Goal: Task Accomplishment & Management: Manage account settings

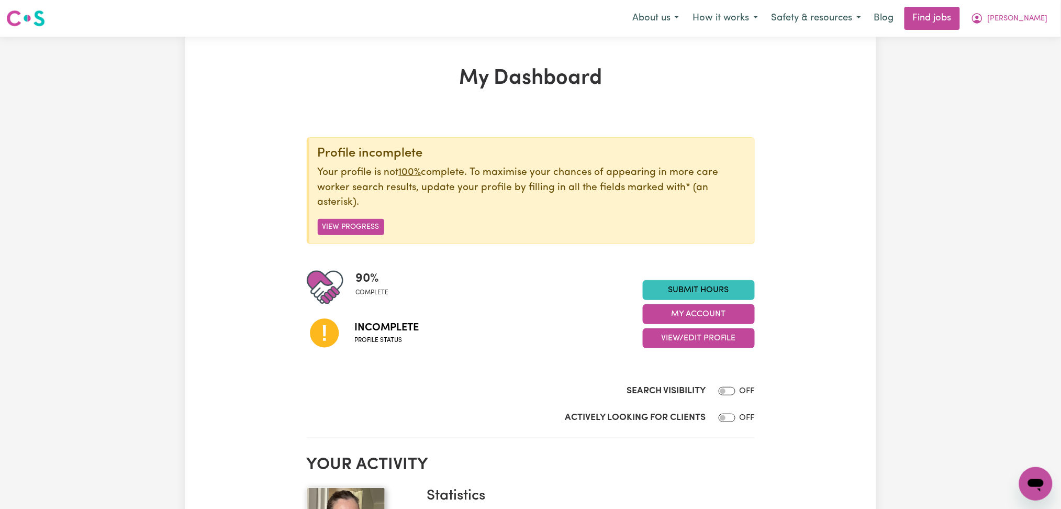
scroll to position [139, 0]
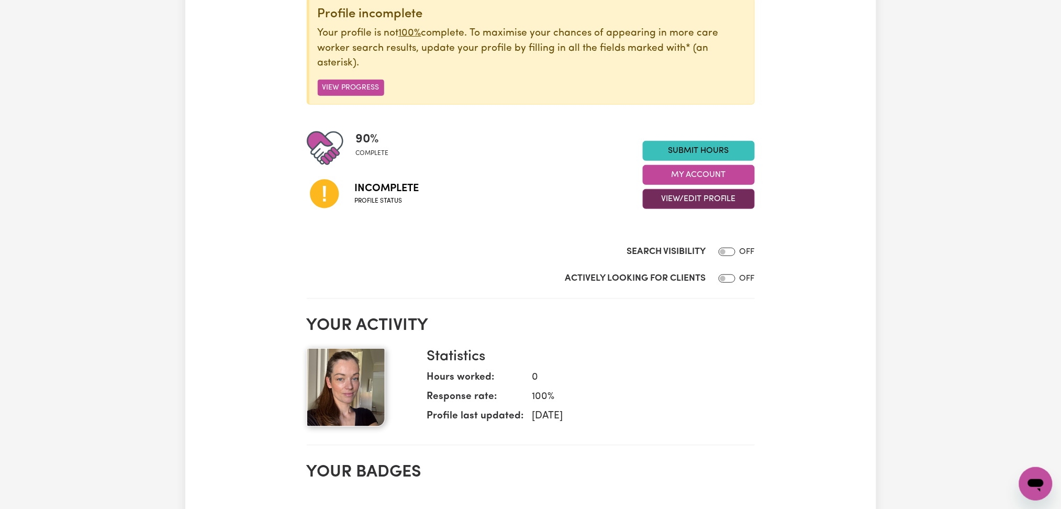
click at [692, 203] on button "View/Edit Profile" at bounding box center [699, 199] width 112 height 20
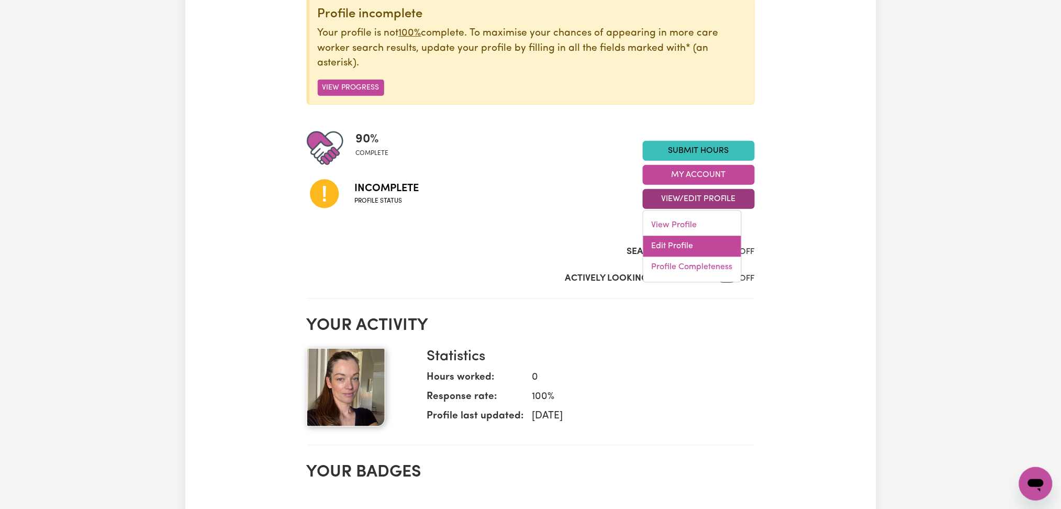
click at [681, 253] on link "Edit Profile" at bounding box center [692, 246] width 98 height 21
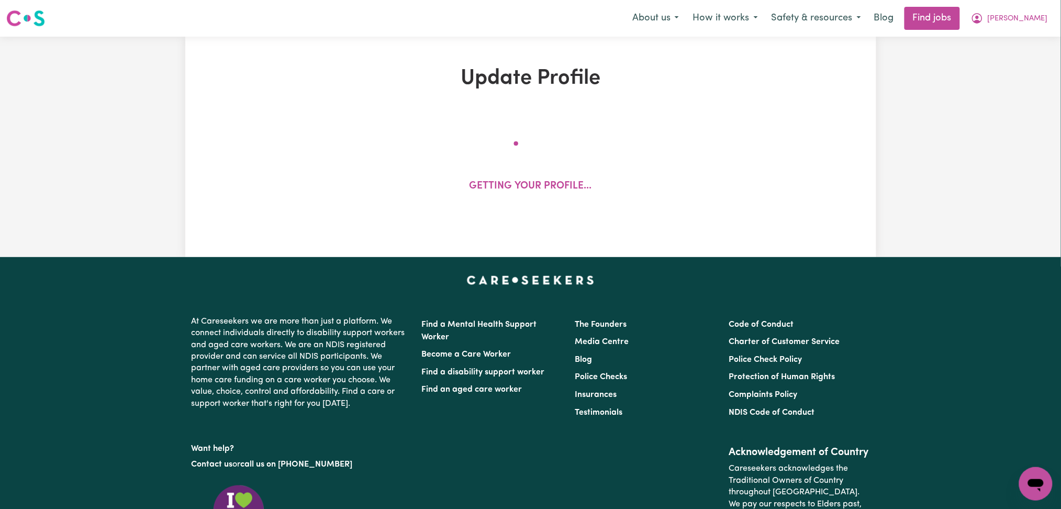
select select "[DEMOGRAPHIC_DATA]"
select select "Australian PR"
select select "Studying a healthcare related degree or qualification"
select select "37"
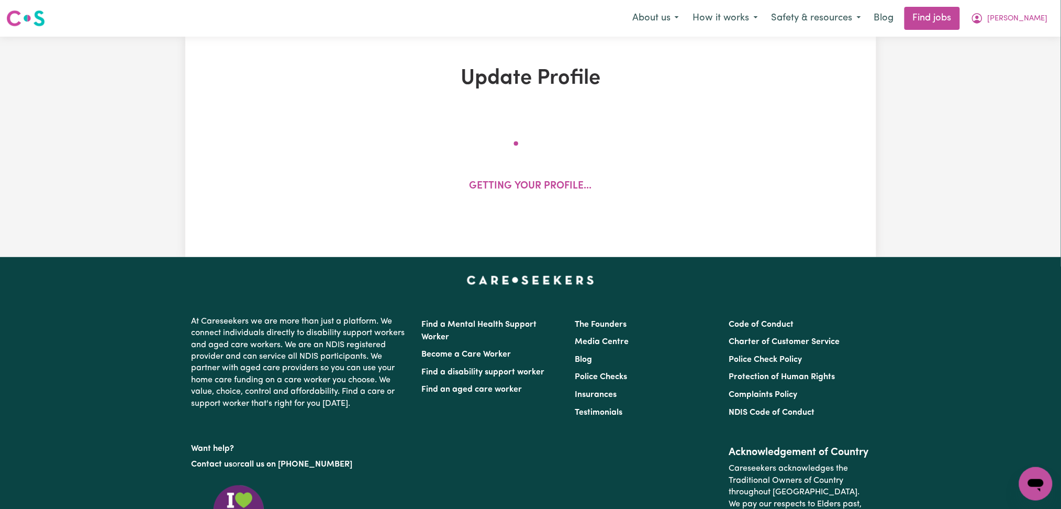
select select "37"
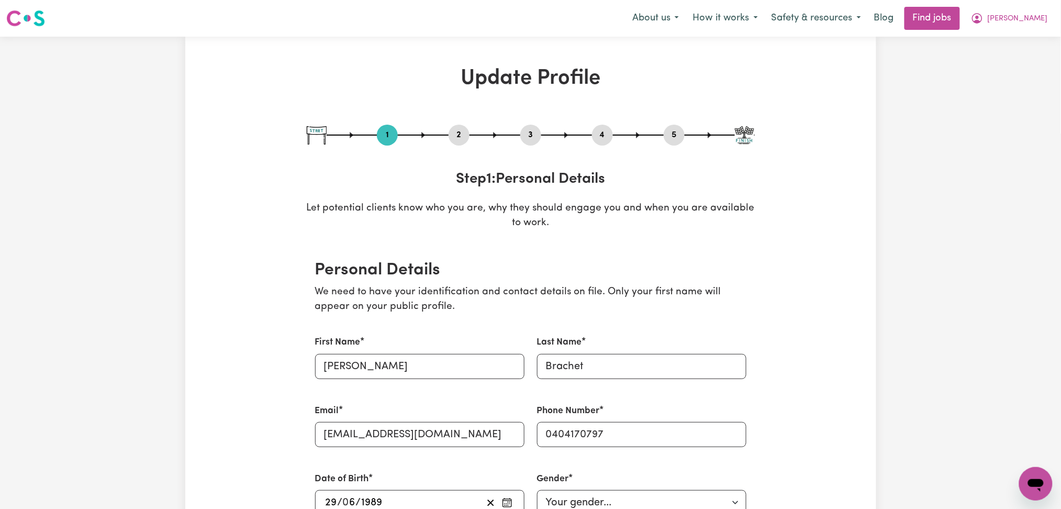
click at [667, 134] on button "5" at bounding box center [674, 135] width 21 height 14
select select "I am providing services privately on my own"
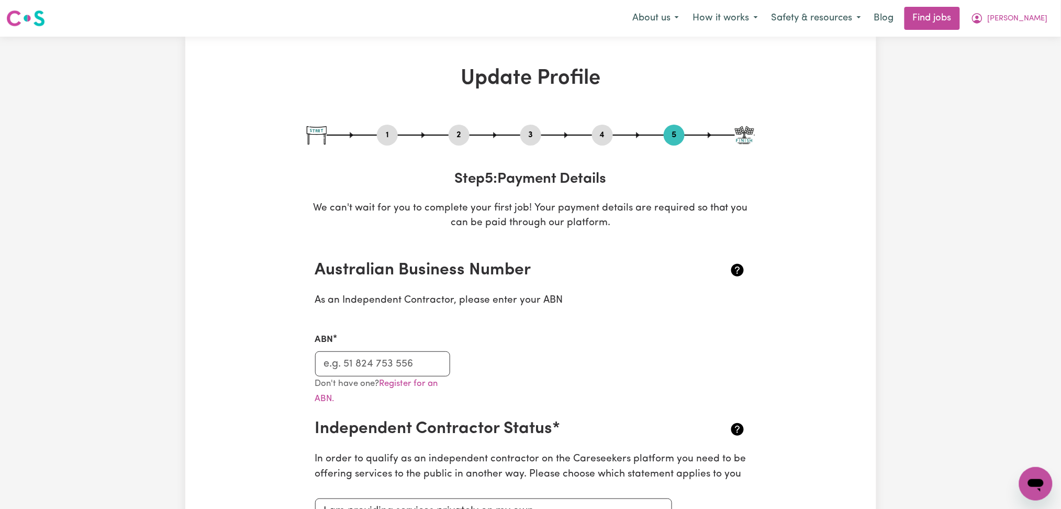
click at [456, 134] on button "2" at bounding box center [459, 135] width 21 height 14
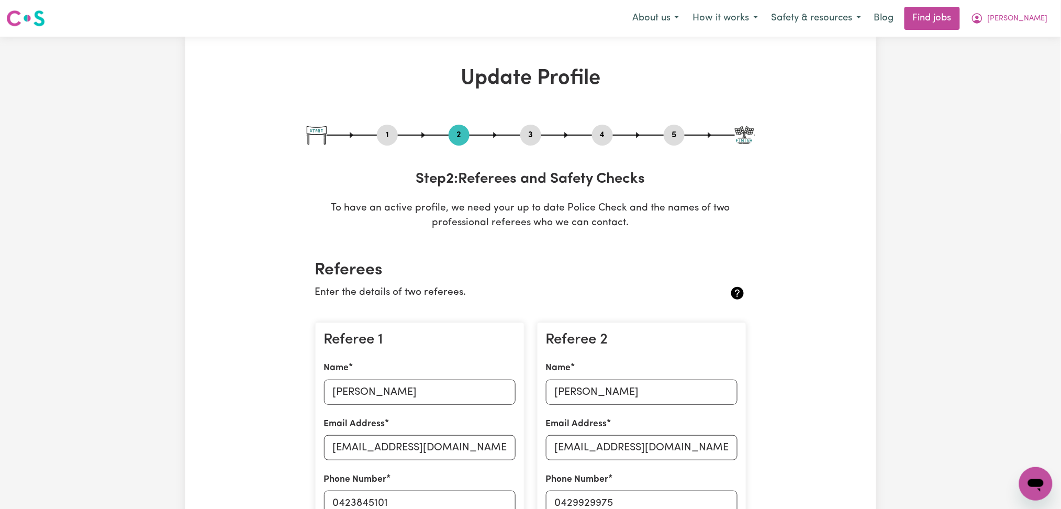
scroll to position [209, 0]
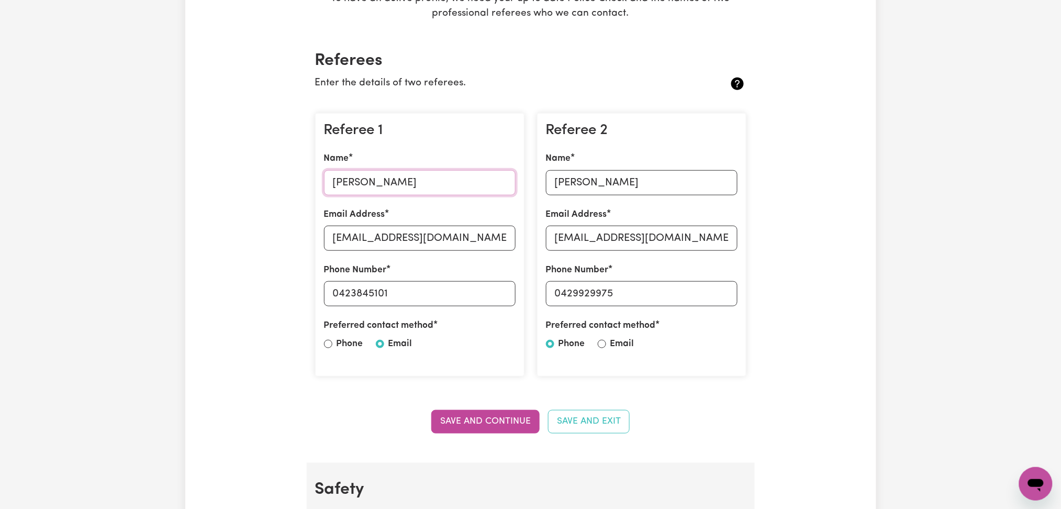
click at [466, 174] on input "[PERSON_NAME]" at bounding box center [420, 182] width 192 height 25
drag, startPoint x: 434, startPoint y: 183, endPoint x: 327, endPoint y: 185, distance: 107.3
click at [327, 185] on input "[PERSON_NAME]" at bounding box center [420, 182] width 192 height 25
click at [483, 185] on input "[PERSON_NAME]" at bounding box center [420, 182] width 192 height 25
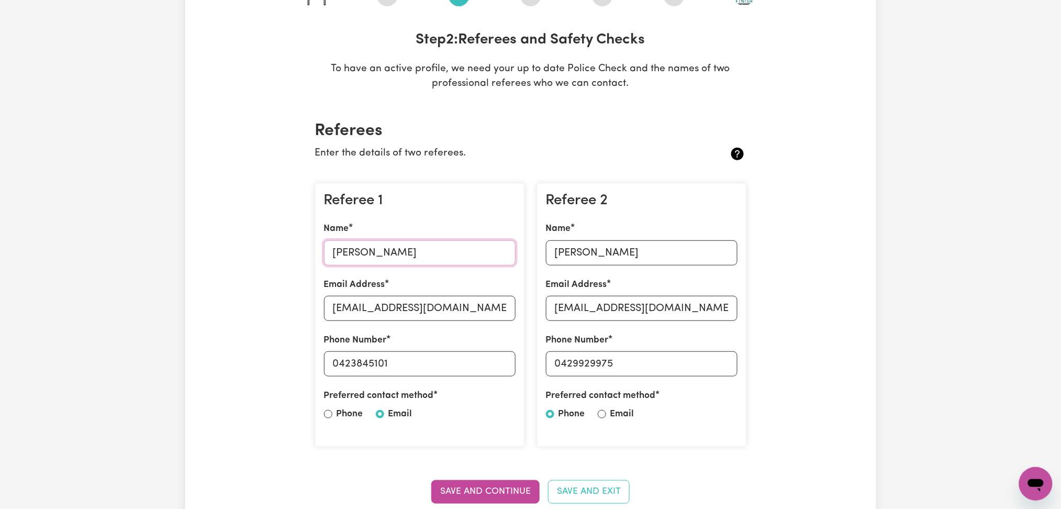
click at [339, 251] on input "[PERSON_NAME]" at bounding box center [420, 252] width 192 height 25
click at [394, 251] on input "[PERSON_NAME]" at bounding box center [420, 252] width 192 height 25
click at [360, 251] on input "[PERSON_NAME]" at bounding box center [420, 252] width 192 height 25
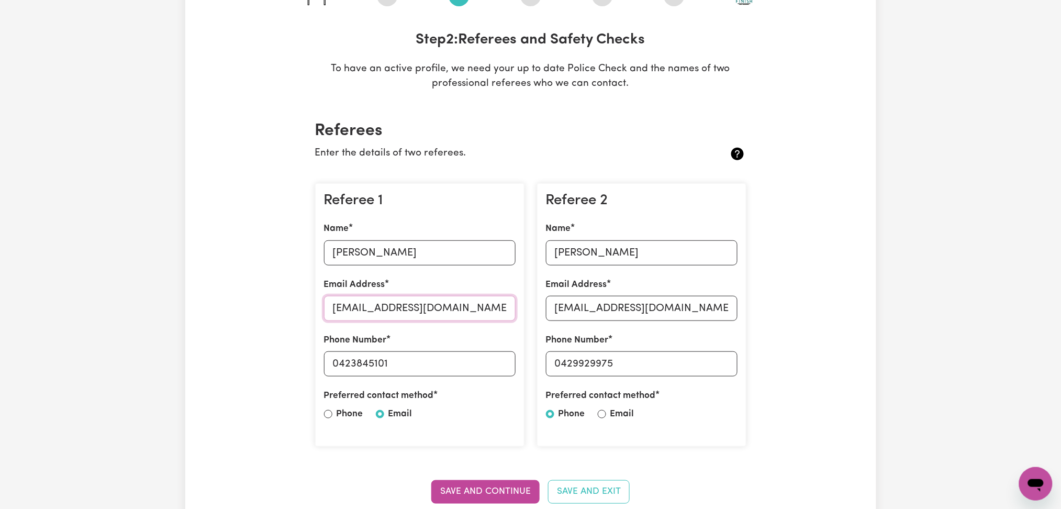
drag, startPoint x: 340, startPoint y: 303, endPoint x: 409, endPoint y: 384, distance: 107.0
click at [409, 384] on div "Referee 1 Name [PERSON_NAME] Email Address [EMAIL_ADDRESS][DOMAIN_NAME] Phone N…" at bounding box center [419, 315] width 209 height 264
click at [433, 362] on input "0423845101" at bounding box center [420, 363] width 192 height 25
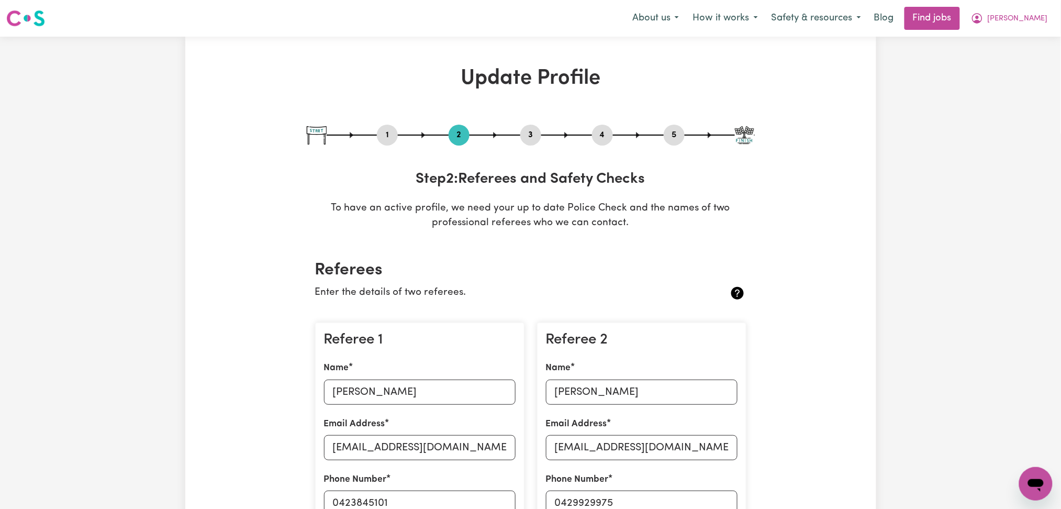
click at [602, 136] on button "4" at bounding box center [602, 135] width 21 height 14
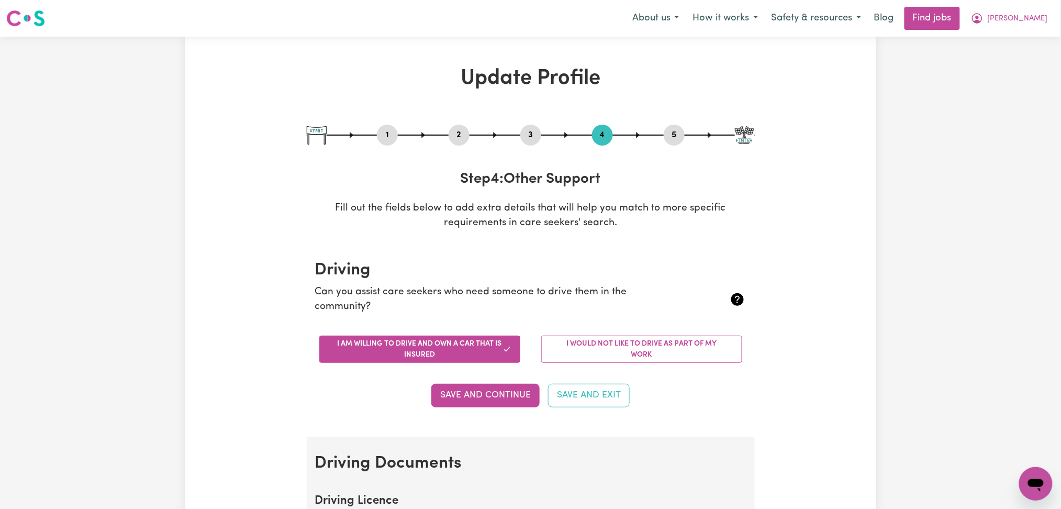
click at [529, 129] on button "3" at bounding box center [530, 135] width 21 height 14
select select "Certificate III (Individual Support)"
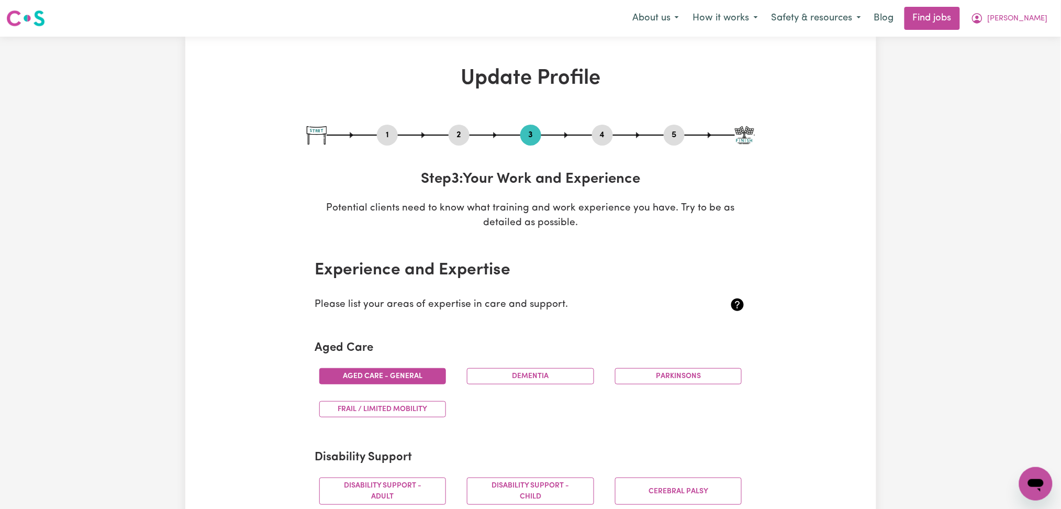
click at [601, 133] on button "4" at bounding box center [602, 135] width 21 height 14
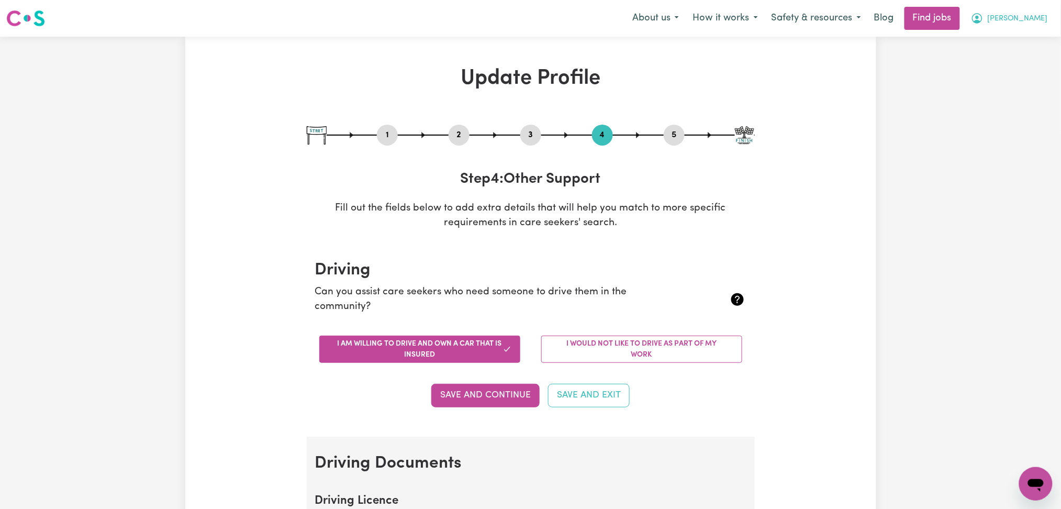
click at [1029, 22] on span "[PERSON_NAME]" at bounding box center [1018, 19] width 60 height 12
click at [1005, 55] on link "My Dashboard" at bounding box center [1012, 60] width 83 height 20
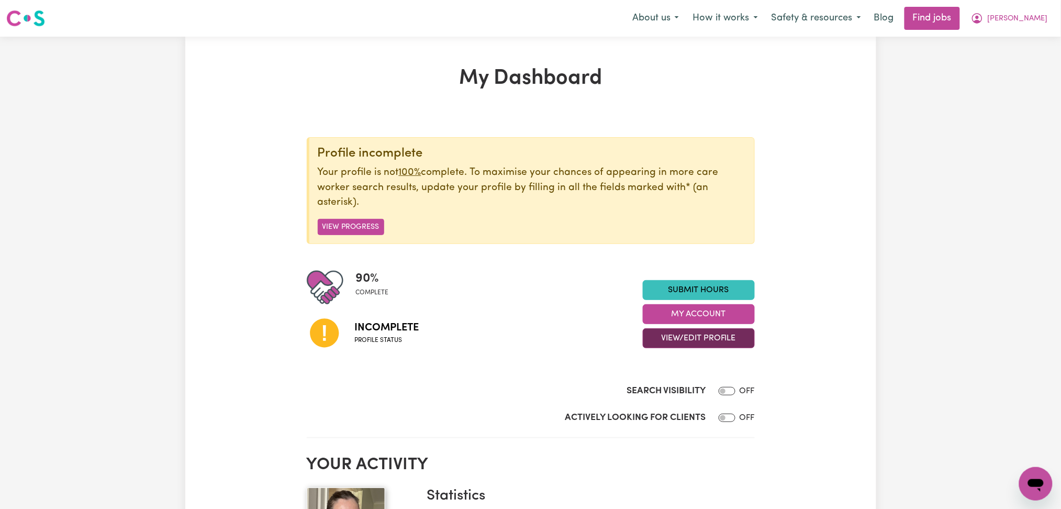
click at [655, 344] on button "View/Edit Profile" at bounding box center [699, 338] width 112 height 20
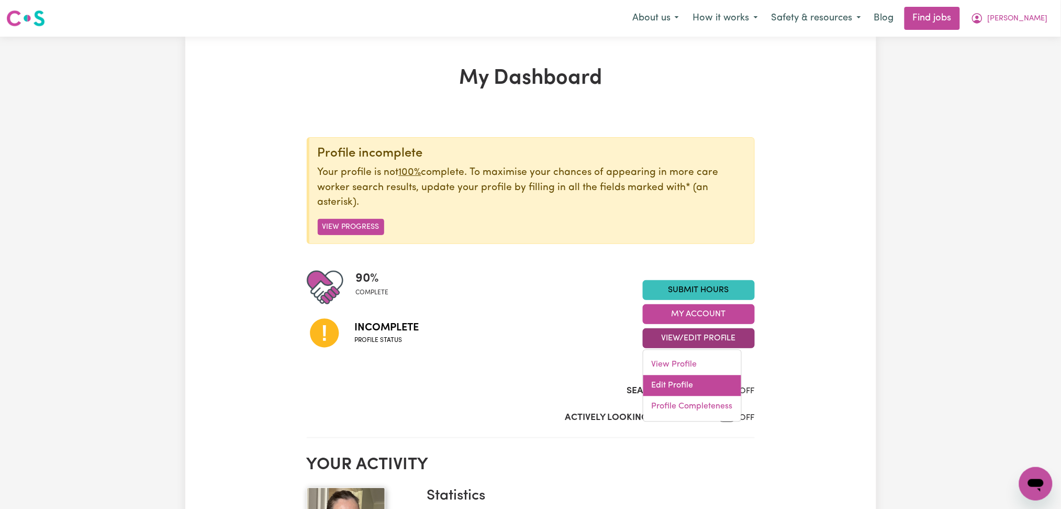
click at [661, 382] on link "Edit Profile" at bounding box center [692, 385] width 98 height 21
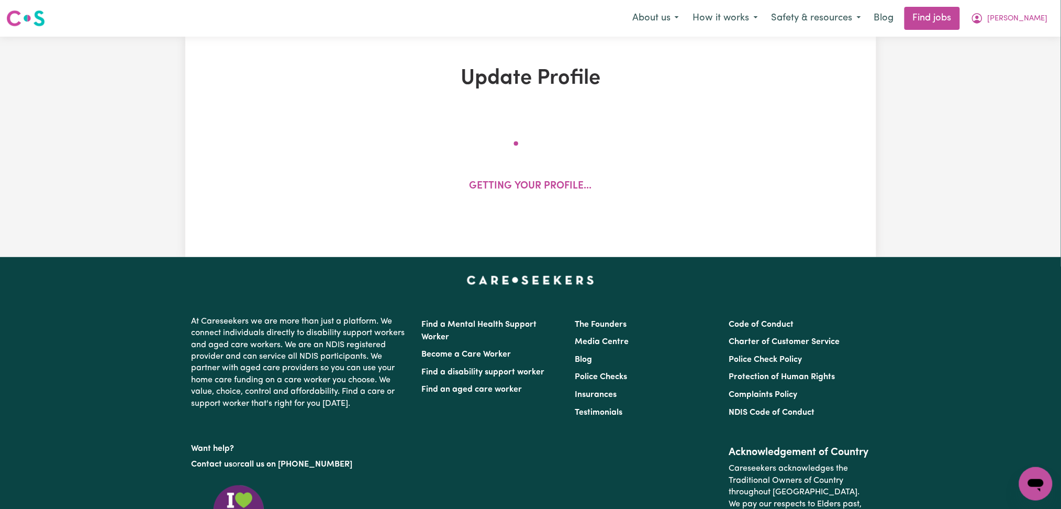
select select "[DEMOGRAPHIC_DATA]"
select select "Australian PR"
select select "Studying a healthcare related degree or qualification"
select select "37"
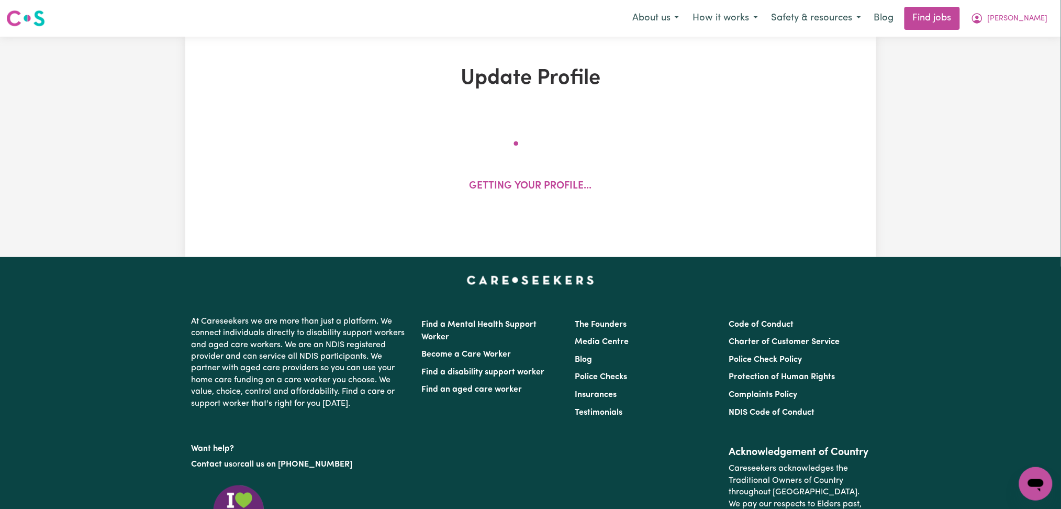
select select "37"
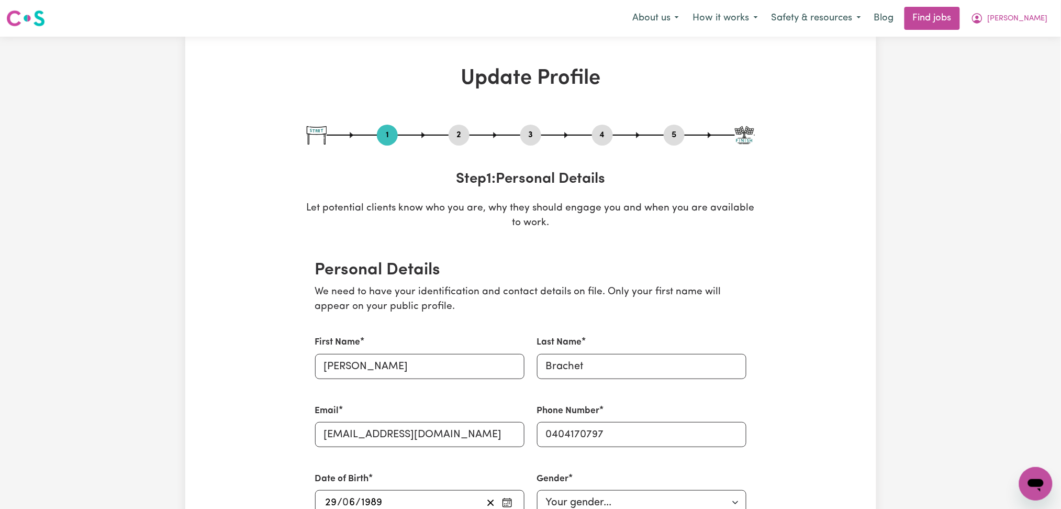
click at [599, 137] on button "4" at bounding box center [602, 135] width 21 height 14
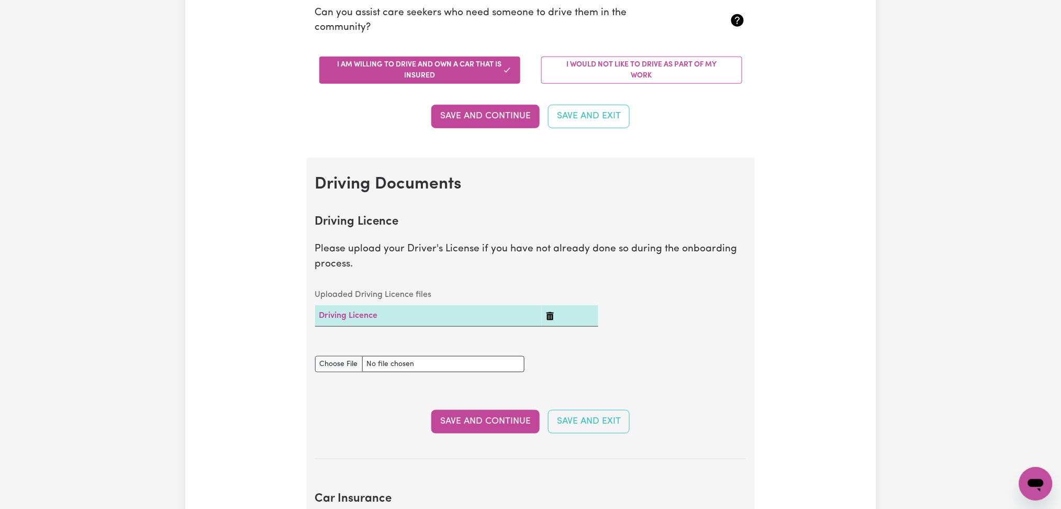
scroll to position [419, 0]
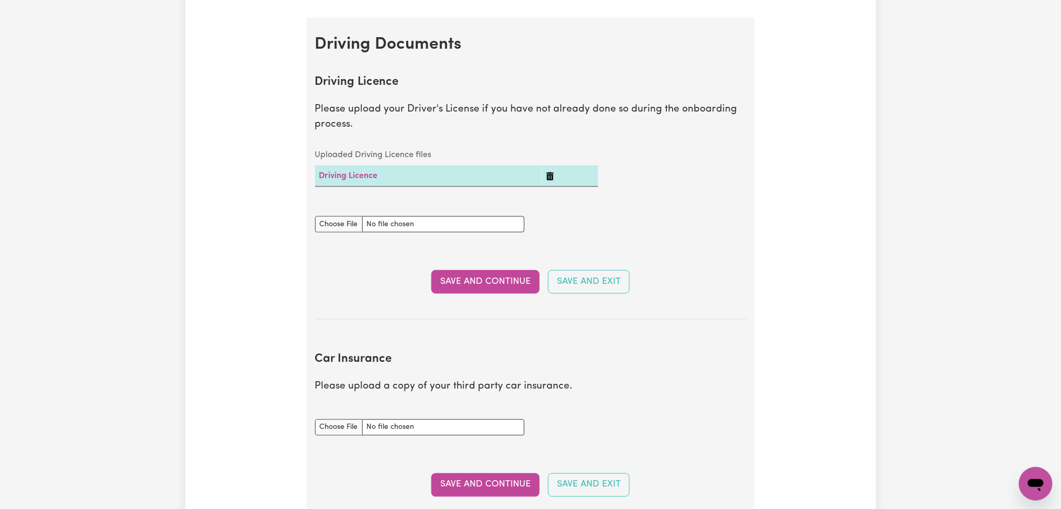
drag, startPoint x: 319, startPoint y: 362, endPoint x: 367, endPoint y: 399, distance: 60.1
click at [353, 399] on section "Car Insurance Please upload a copy of your third party car insurance. Car Insur…" at bounding box center [530, 429] width 431 height 186
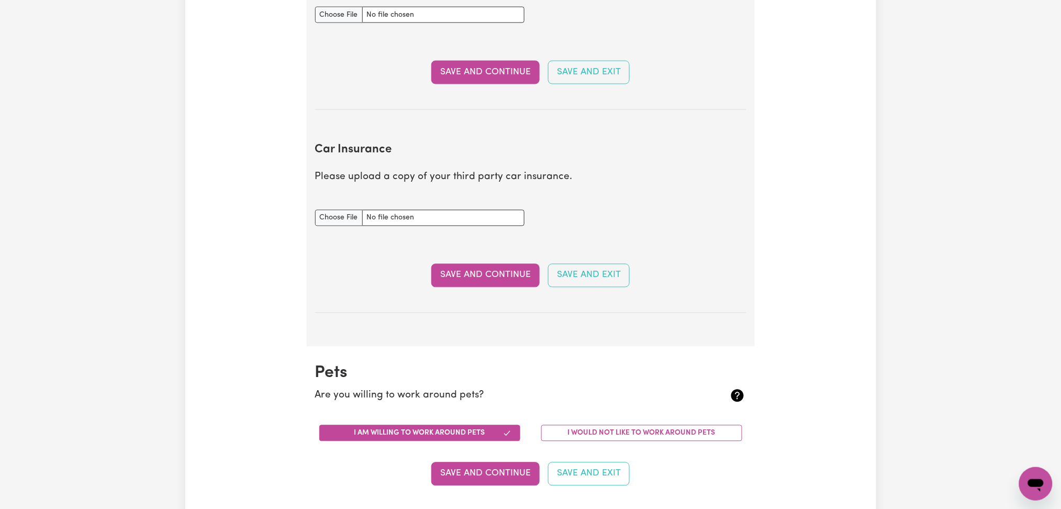
click at [825, 277] on div "Update Profile 1 2 3 4 5 Step 4 : Other Support Fill out the fields below to ad…" at bounding box center [530, 70] width 691 height 1265
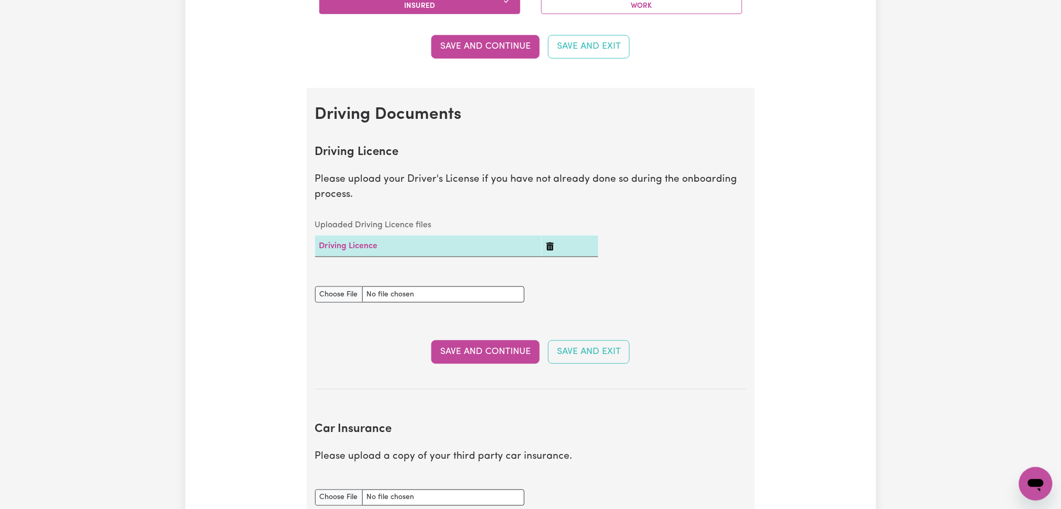
scroll to position [70, 0]
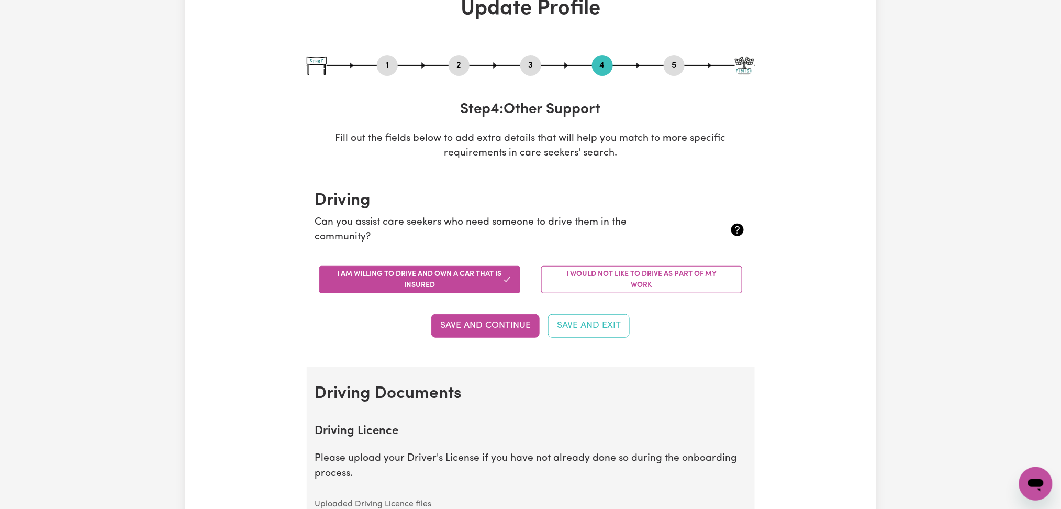
click at [671, 60] on button "5" at bounding box center [674, 66] width 21 height 14
select select "I am providing services privately on my own"
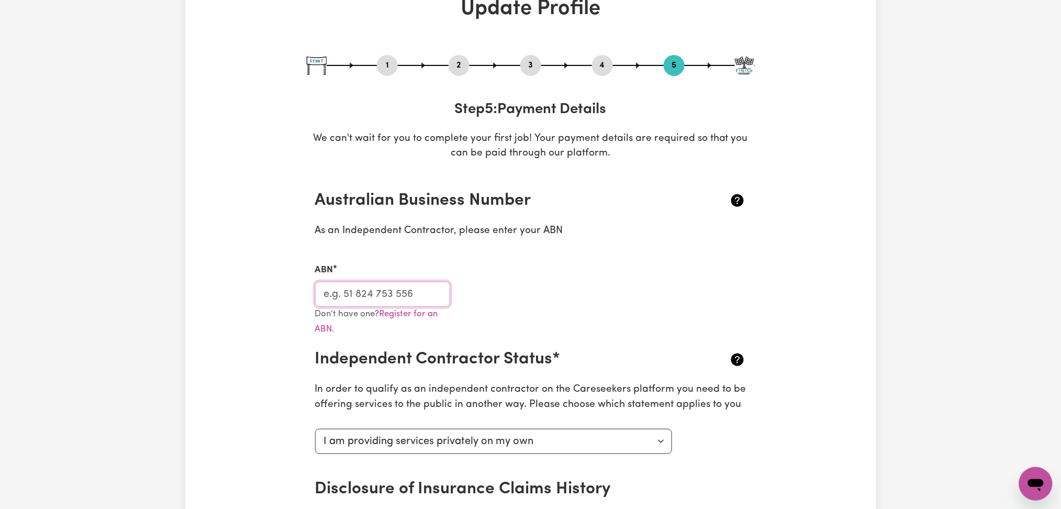
click at [350, 291] on input "ABN" at bounding box center [383, 294] width 136 height 25
click at [936, 267] on div "Update Profile 1 2 3 4 5 Step 5 : Payment Details We can't wait for you to comp…" at bounding box center [530, 509] width 1061 height 1085
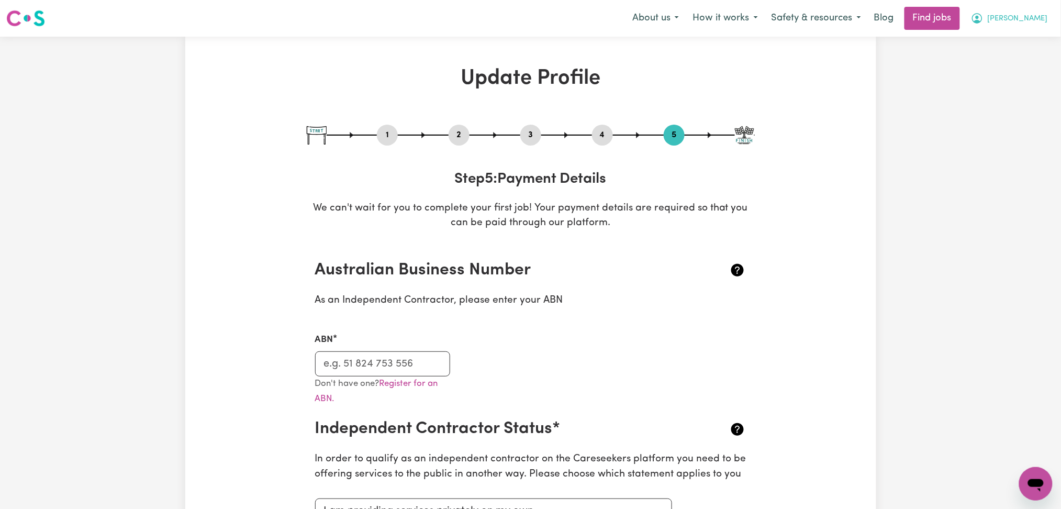
click at [1038, 7] on button "[PERSON_NAME]" at bounding box center [1009, 18] width 91 height 22
click at [1025, 38] on link "My Account" at bounding box center [1012, 41] width 83 height 20
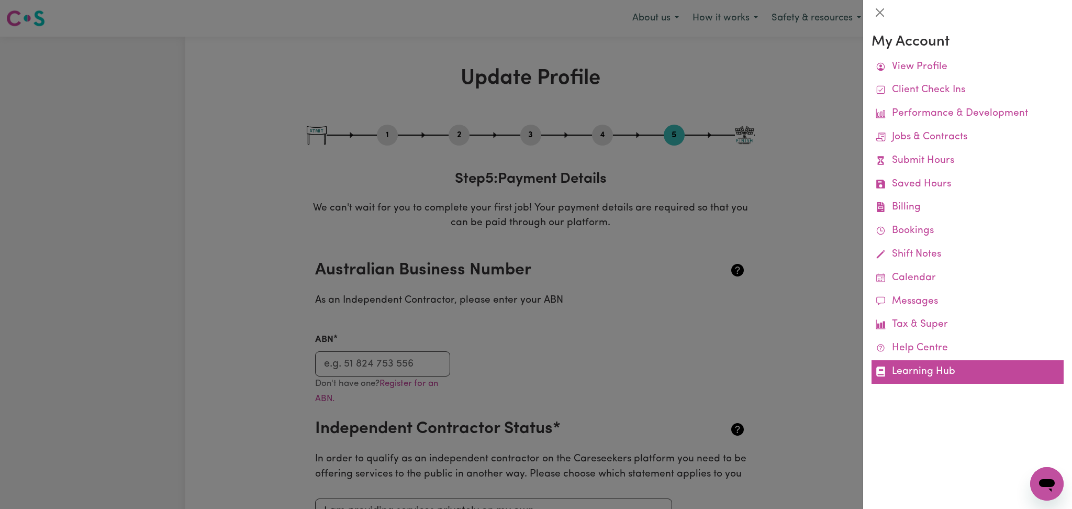
click at [919, 364] on link "Learning Hub" at bounding box center [967, 372] width 192 height 24
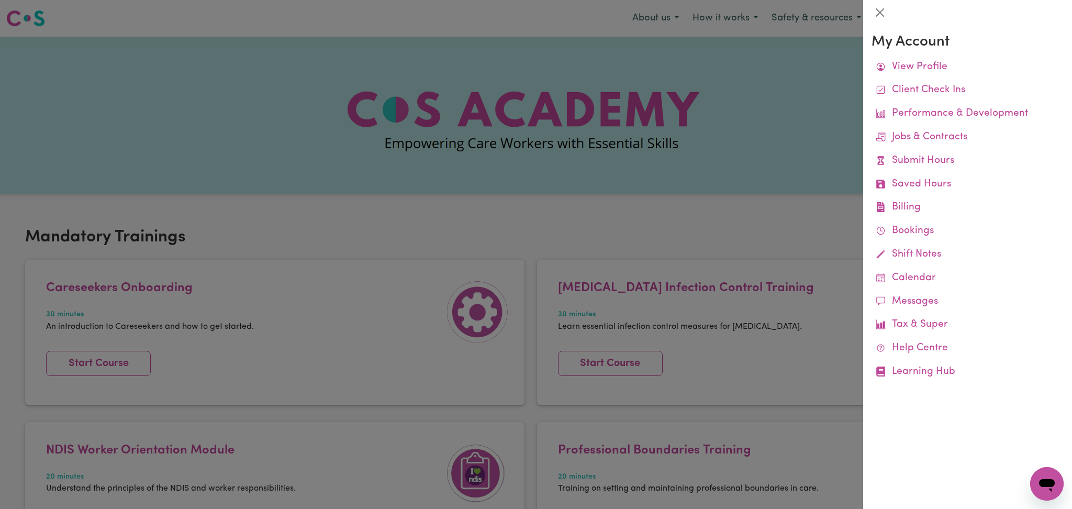
click at [470, 174] on div at bounding box center [536, 254] width 1072 height 509
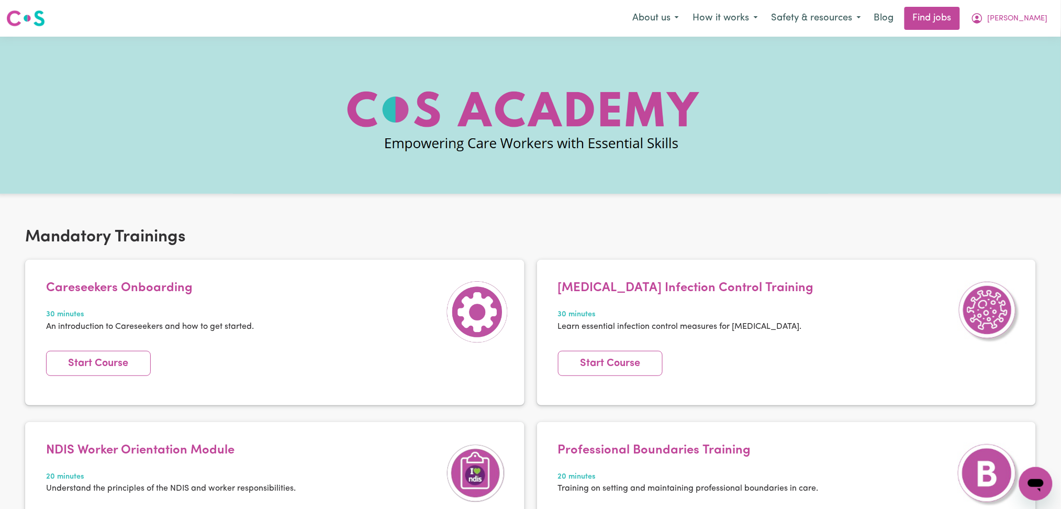
scroll to position [139, 0]
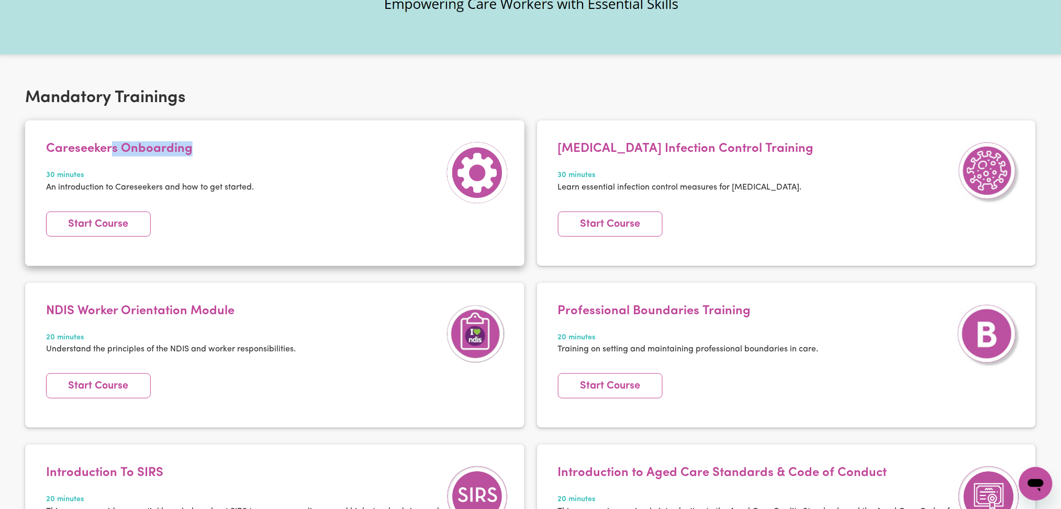
drag, startPoint x: 113, startPoint y: 149, endPoint x: 265, endPoint y: 173, distance: 154.2
click at [246, 152] on h4 "Careseekers Onboarding" at bounding box center [150, 148] width 208 height 15
click at [330, 242] on article "Careseekers Onboarding 30 minutes An introduction to Careseekers and how to get…" at bounding box center [274, 192] width 499 height 145
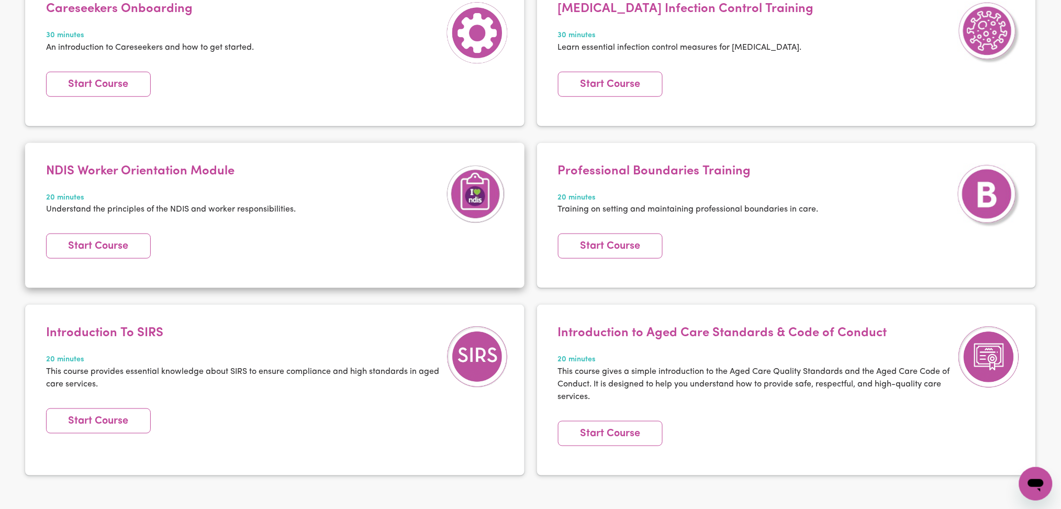
scroll to position [349, 0]
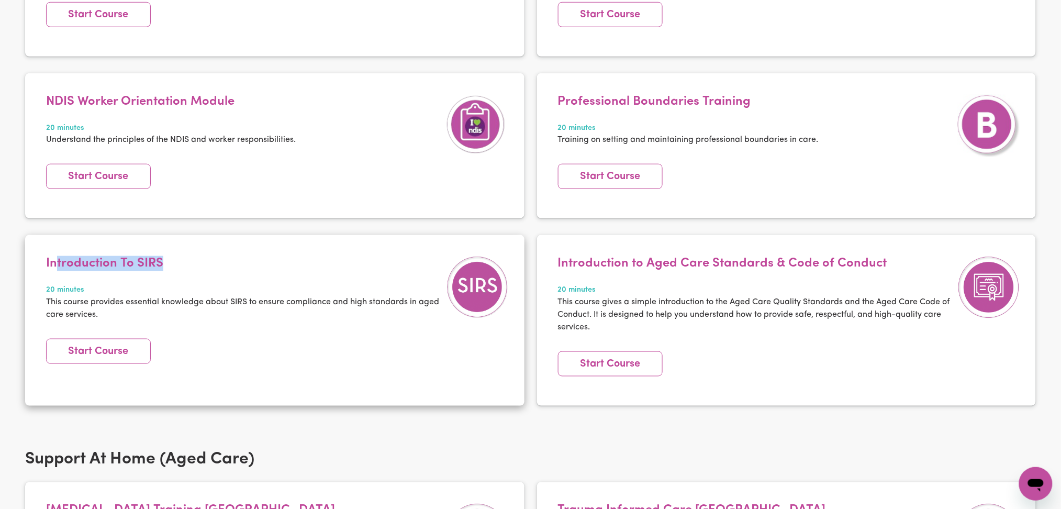
drag, startPoint x: 59, startPoint y: 264, endPoint x: 262, endPoint y: 264, distance: 203.1
click at [262, 264] on h4 "Introduction To SIRS" at bounding box center [243, 263] width 395 height 15
click at [278, 271] on div "Introduction To SIRS 20 minutes This course provides essential knowledge about …" at bounding box center [243, 294] width 405 height 77
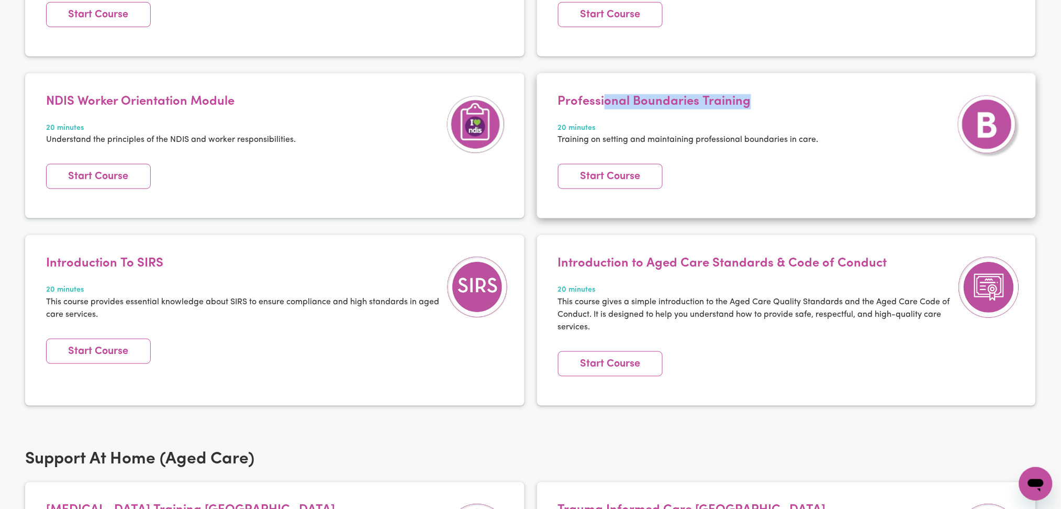
drag, startPoint x: 604, startPoint y: 104, endPoint x: 777, endPoint y: 104, distance: 173.2
click at [776, 104] on h4 "Professional Boundaries Training" at bounding box center [688, 101] width 261 height 15
click at [821, 167] on article "Professional Boundaries Training 20 minutes Training on setting and maintaining…" at bounding box center [786, 145] width 499 height 145
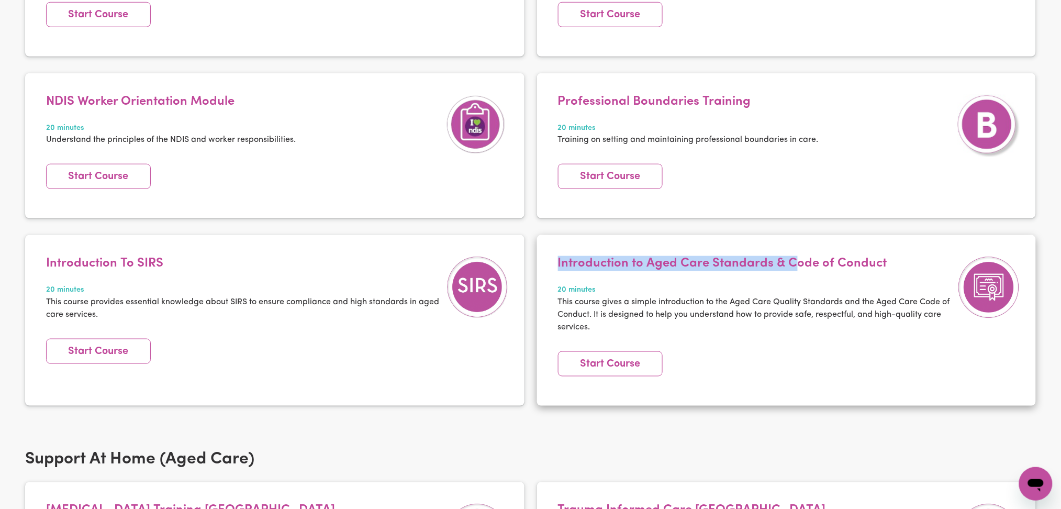
drag, startPoint x: 548, startPoint y: 261, endPoint x: 798, endPoint y: 261, distance: 250.2
click at [798, 261] on article "Introduction to Aged Care Standards & Code of Conduct 20 minutes This course gi…" at bounding box center [786, 320] width 499 height 170
click at [814, 270] on h4 "Introduction to Aged Care Standards & Code of Conduct" at bounding box center [755, 263] width 395 height 15
drag, startPoint x: 639, startPoint y: 263, endPoint x: 810, endPoint y: 266, distance: 171.2
click at [810, 266] on h4 "Introduction to Aged Care Standards & Code of Conduct" at bounding box center [755, 263] width 395 height 15
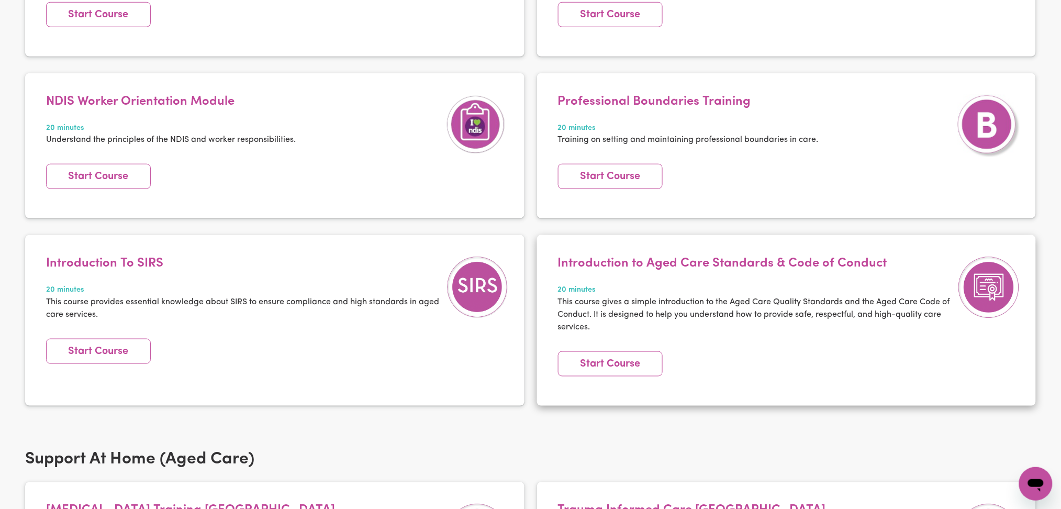
click at [815, 308] on p "This course gives a simple introduction to the Aged Care Quality Standards and …" at bounding box center [755, 315] width 395 height 38
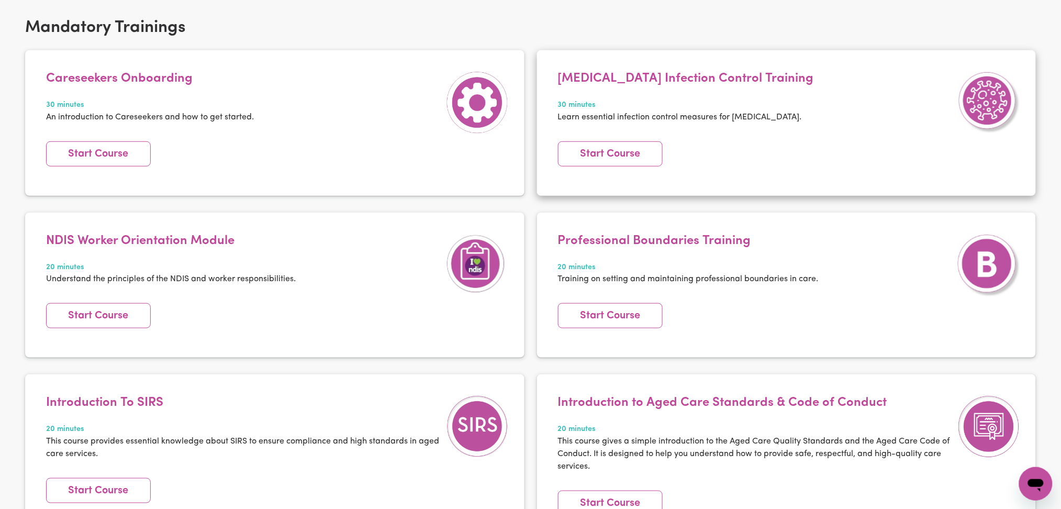
scroll to position [0, 0]
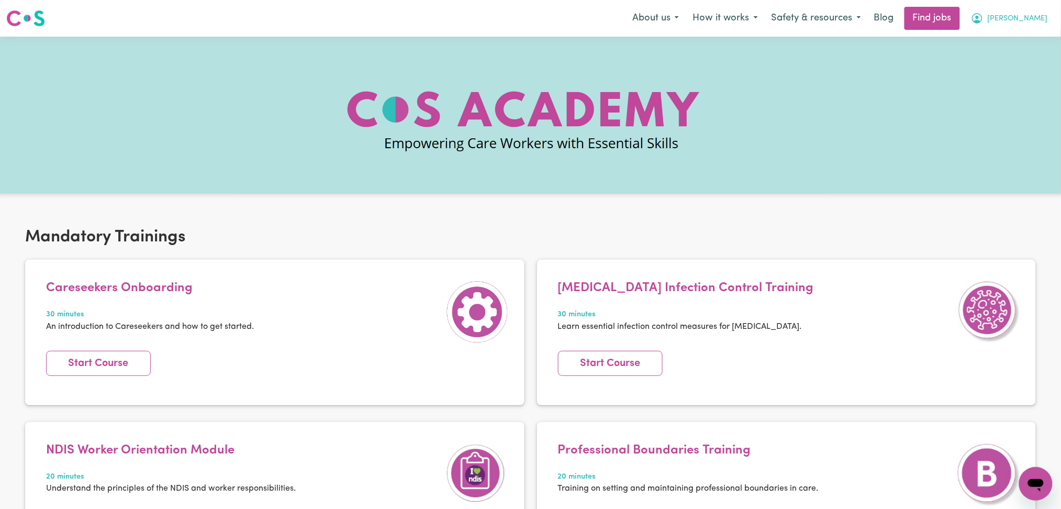
click at [1049, 8] on button "[PERSON_NAME]" at bounding box center [1009, 18] width 91 height 22
click at [1009, 59] on link "My Dashboard" at bounding box center [1012, 60] width 83 height 20
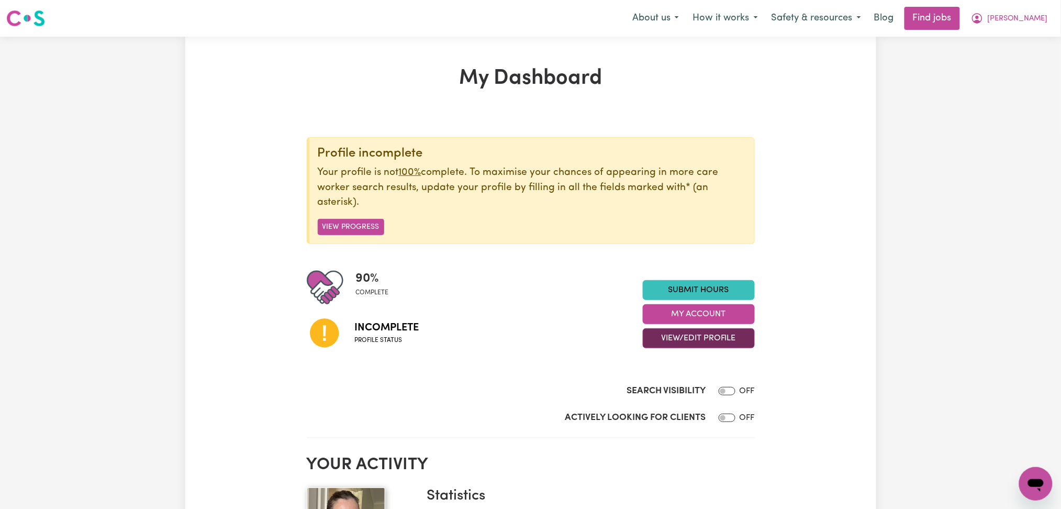
click at [685, 342] on button "View/Edit Profile" at bounding box center [699, 338] width 112 height 20
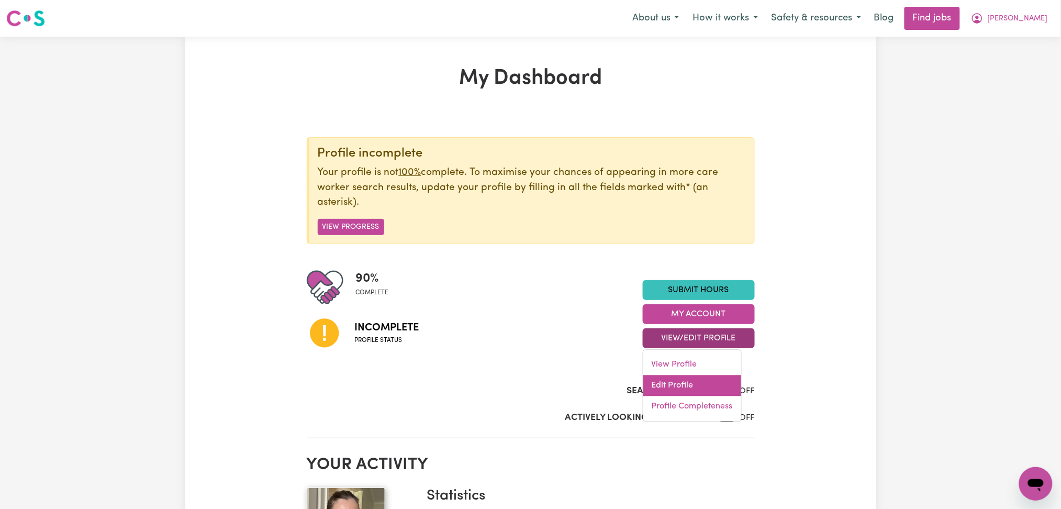
click at [675, 378] on link "Edit Profile" at bounding box center [692, 385] width 98 height 21
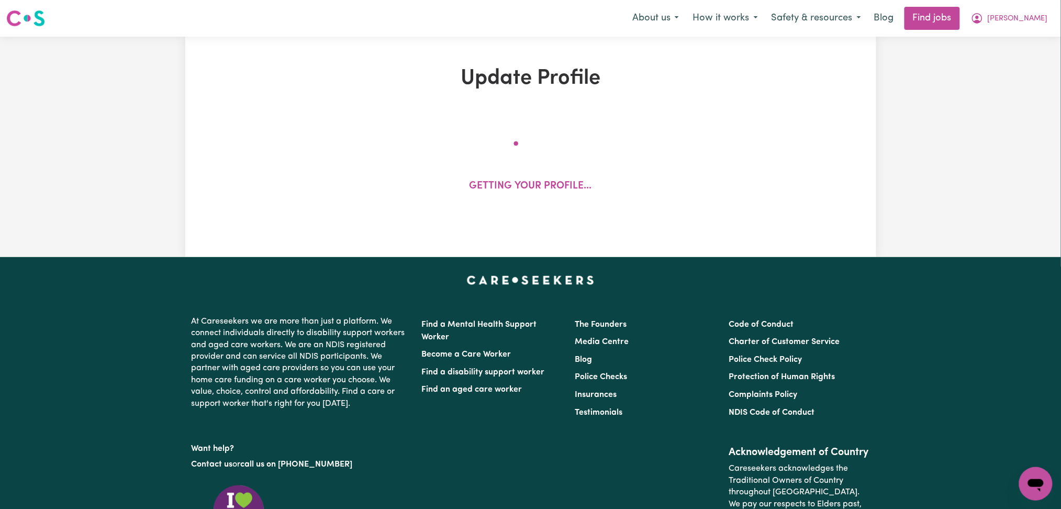
select select "[DEMOGRAPHIC_DATA]"
select select "Australian PR"
select select "Studying a healthcare related degree or qualification"
select select "37"
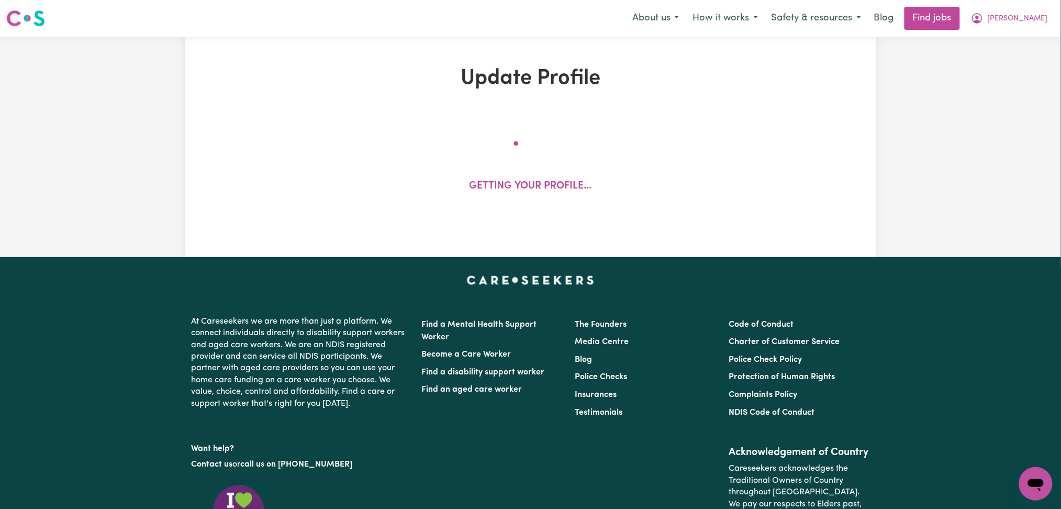
select select "37"
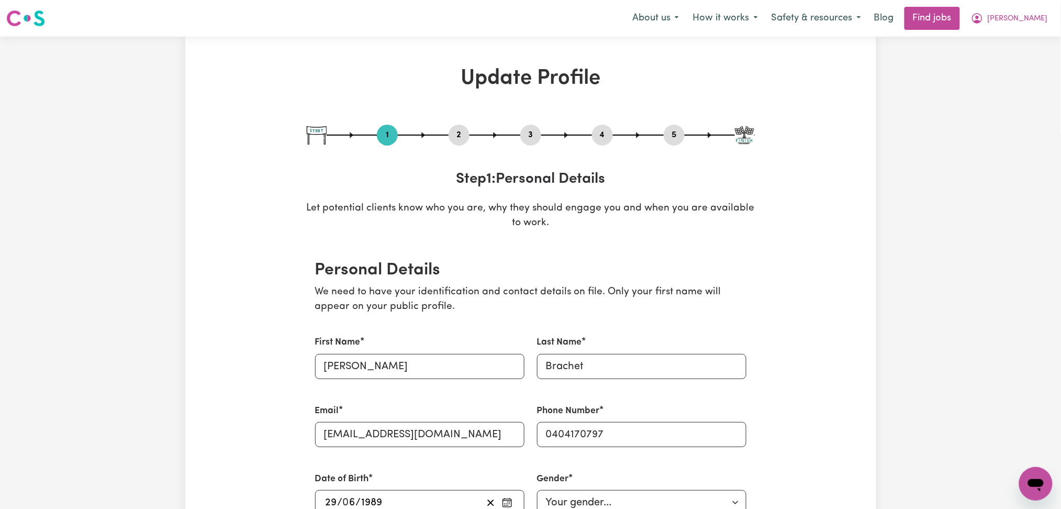
drag, startPoint x: 675, startPoint y: 137, endPoint x: 780, endPoint y: 185, distance: 116.2
click at [675, 137] on button "5" at bounding box center [674, 135] width 21 height 14
select select "I am providing services privately on my own"
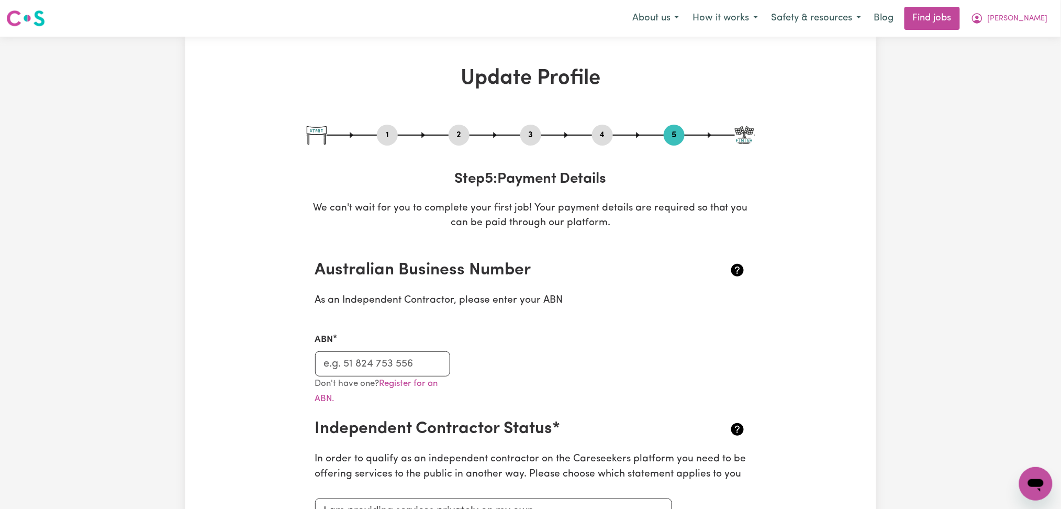
scroll to position [139, 0]
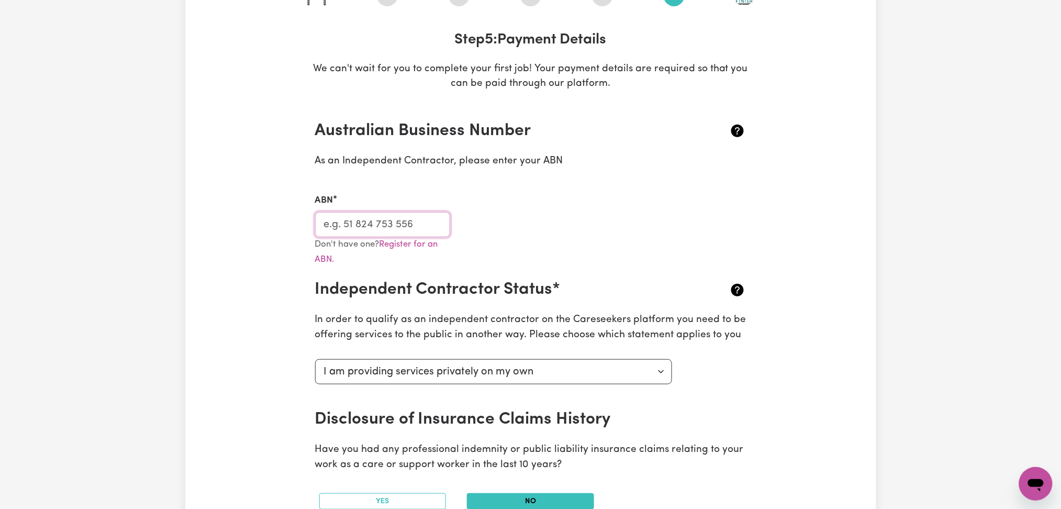
click at [423, 224] on input "ABN" at bounding box center [383, 224] width 136 height 25
click at [959, 224] on div "Update Profile 1 2 3 4 5 Step 5 : Payment Details We can't wait for you to comp…" at bounding box center [530, 439] width 1061 height 1085
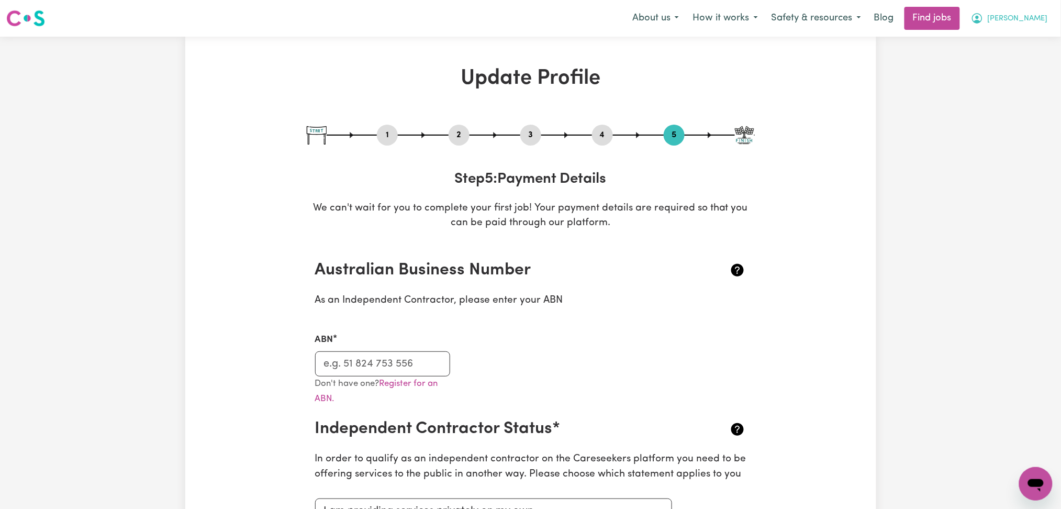
click at [1035, 17] on span "[PERSON_NAME]" at bounding box center [1018, 19] width 60 height 12
click at [1017, 57] on link "My Dashboard" at bounding box center [1012, 60] width 83 height 20
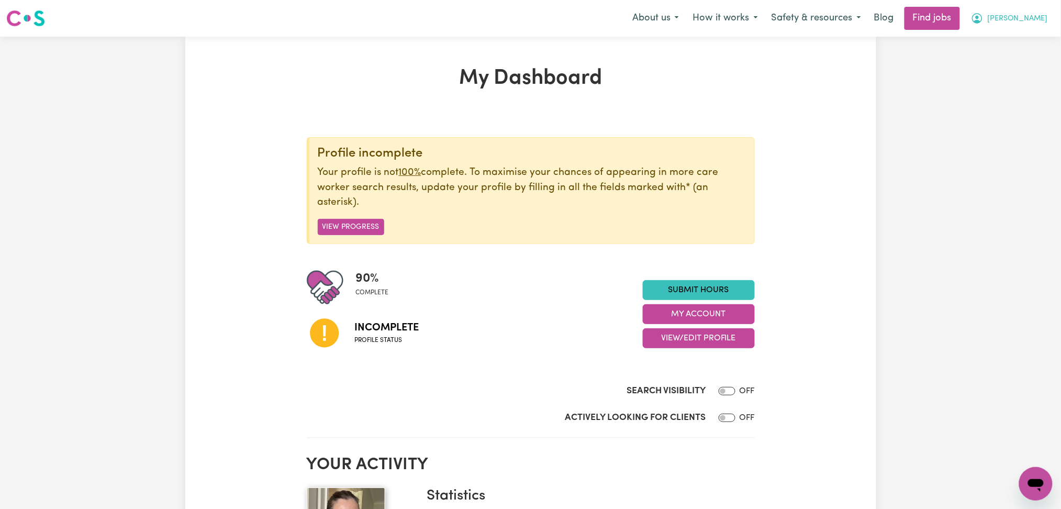
click at [983, 13] on icon "My Account" at bounding box center [977, 18] width 13 height 13
click at [1009, 47] on link "My Account" at bounding box center [1012, 41] width 83 height 20
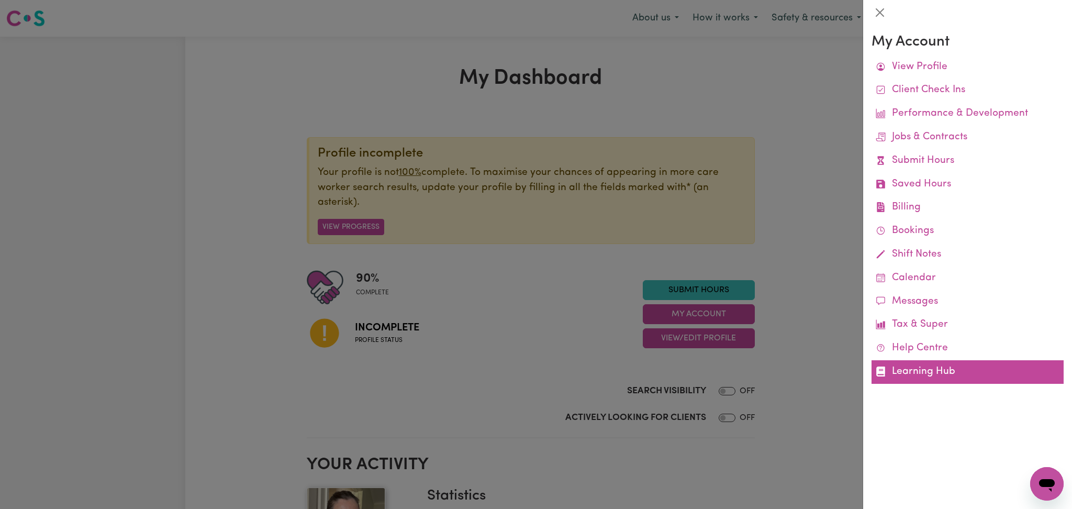
click at [933, 370] on link "Learning Hub" at bounding box center [967, 372] width 192 height 24
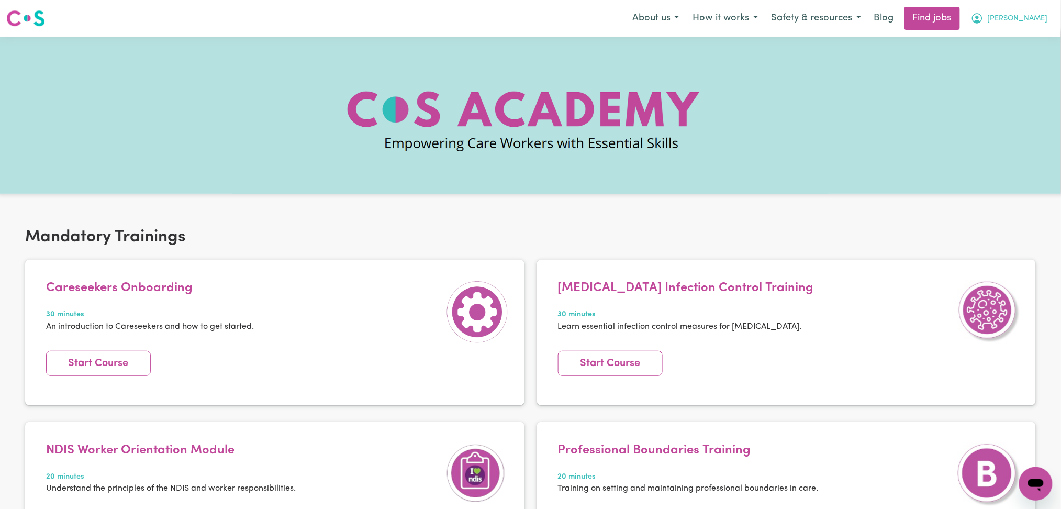
click at [1028, 21] on span "[PERSON_NAME]" at bounding box center [1018, 19] width 60 height 12
click at [998, 38] on link "My Account" at bounding box center [1012, 41] width 83 height 20
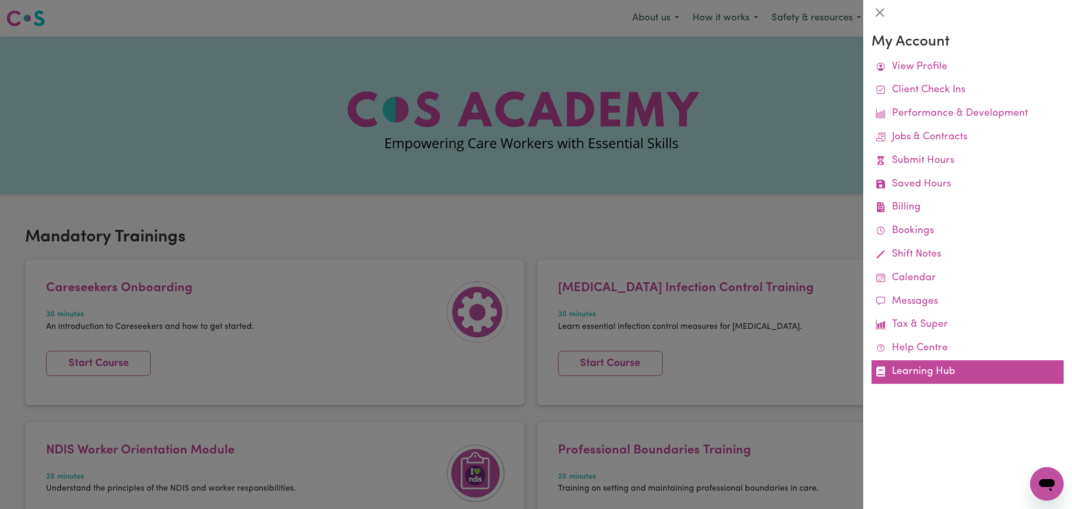
click at [917, 381] on link "Learning Hub" at bounding box center [967, 372] width 192 height 24
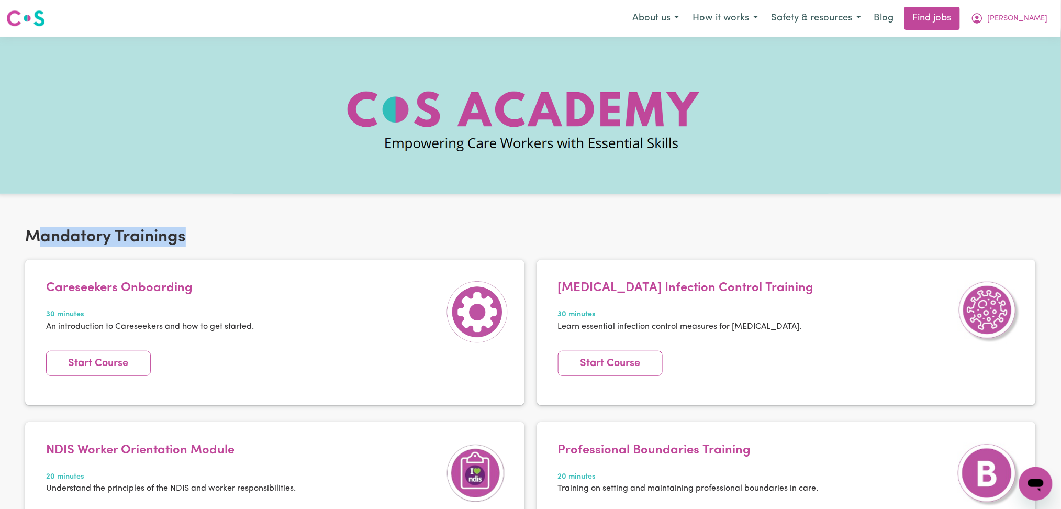
drag, startPoint x: 35, startPoint y: 242, endPoint x: 241, endPoint y: 245, distance: 206.2
click at [240, 245] on h2 "Mandatory Trainings" at bounding box center [530, 237] width 1011 height 20
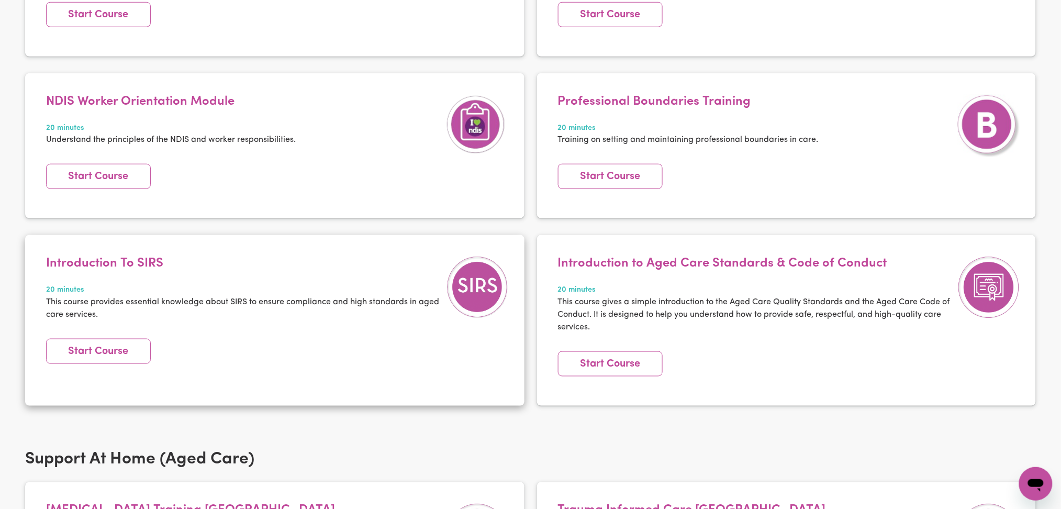
scroll to position [558, 0]
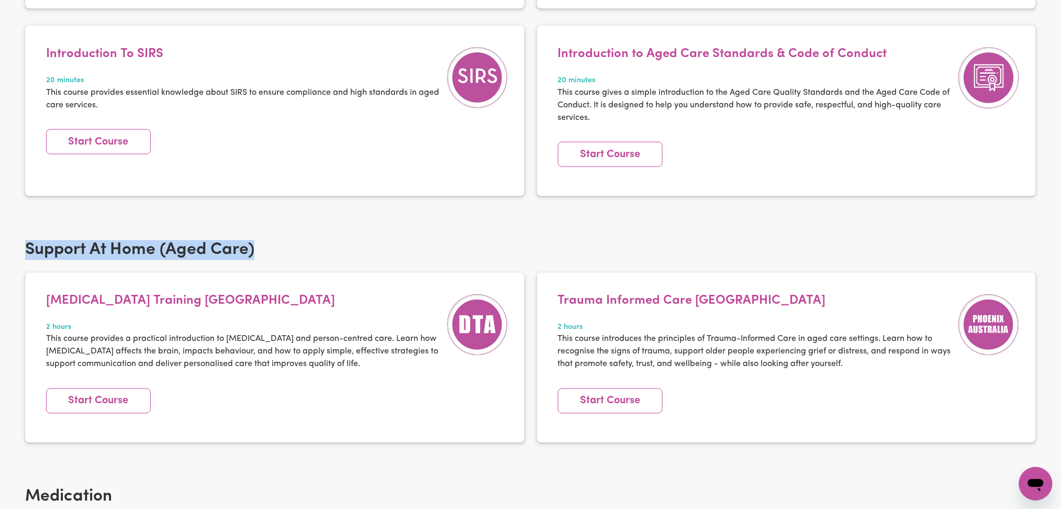
drag, startPoint x: 26, startPoint y: 256, endPoint x: 367, endPoint y: 252, distance: 341.3
click at [363, 253] on h2 "Support At Home (Aged Care)" at bounding box center [530, 250] width 1011 height 20
click at [371, 250] on h2 "Support At Home (Aged Care)" at bounding box center [530, 250] width 1011 height 20
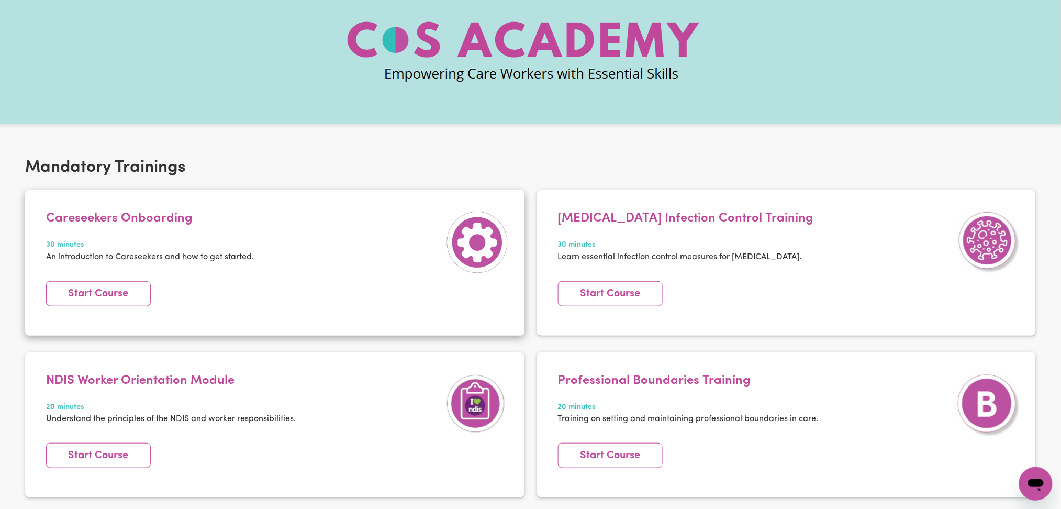
scroll to position [139, 0]
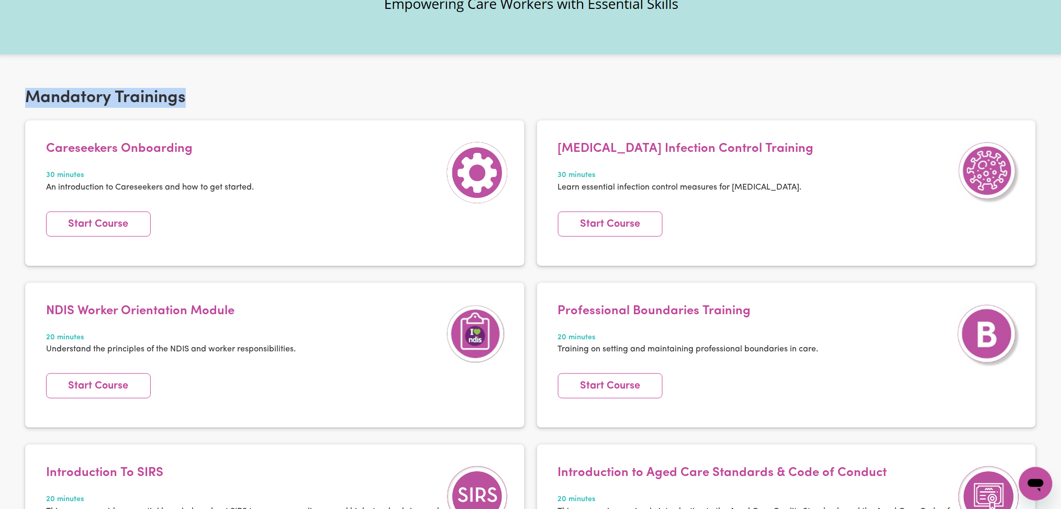
drag, startPoint x: 24, startPoint y: 94, endPoint x: 263, endPoint y: 92, distance: 238.7
click at [263, 92] on div "Mandatory Trainings Careseekers Onboarding 30 minutes An introduction to Carese…" at bounding box center [530, 360] width 1061 height 594
click at [273, 93] on h2 "Mandatory Trainings" at bounding box center [530, 98] width 1011 height 20
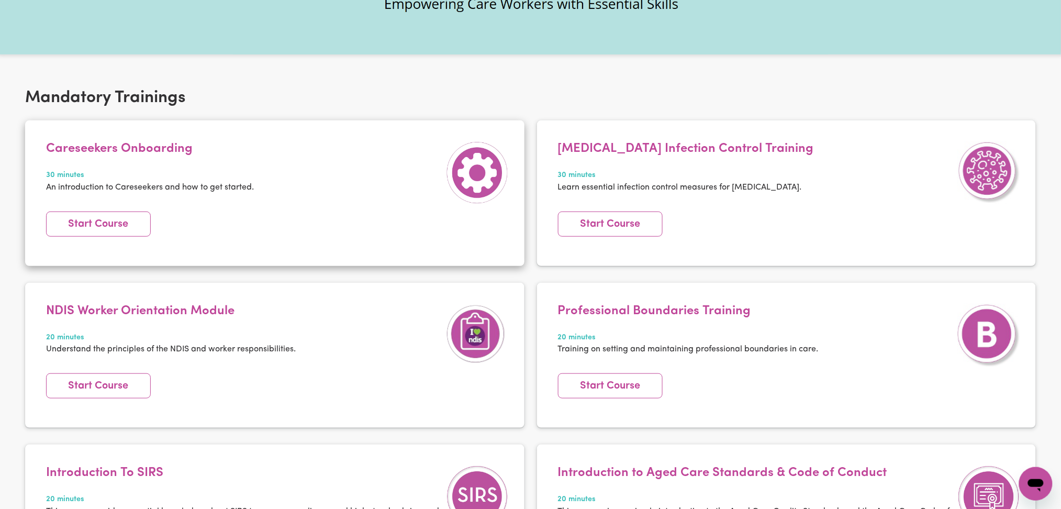
scroll to position [209, 0]
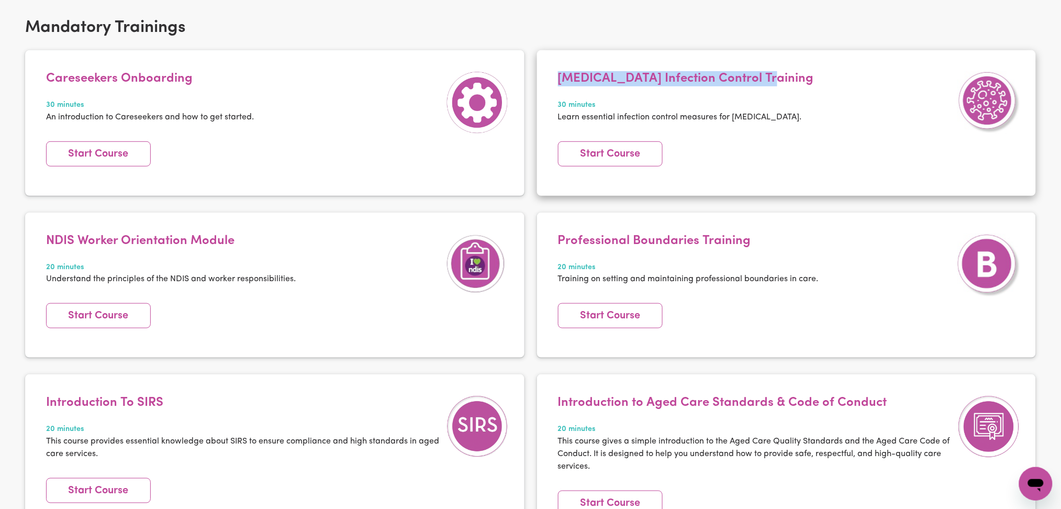
drag, startPoint x: 557, startPoint y: 81, endPoint x: 798, endPoint y: 78, distance: 240.2
click at [798, 78] on div "[MEDICAL_DATA] Infection Control Training 30 minutes Learn essential infection …" at bounding box center [787, 103] width 468 height 64
click at [807, 83] on div "[MEDICAL_DATA] Infection Control Training 30 minutes Learn essential infection …" at bounding box center [787, 103] width 468 height 64
drag, startPoint x: 597, startPoint y: 74, endPoint x: 825, endPoint y: 74, distance: 228.2
click at [825, 74] on div "[MEDICAL_DATA] Infection Control Training 30 minutes Learn essential infection …" at bounding box center [787, 103] width 468 height 64
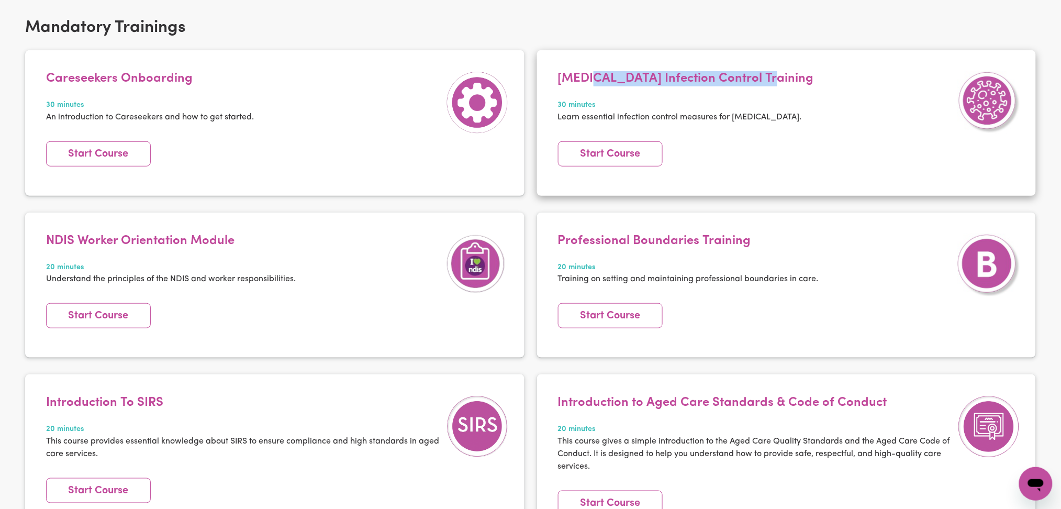
click at [831, 76] on div "[MEDICAL_DATA] Infection Control Training 30 minutes Learn essential infection …" at bounding box center [787, 103] width 468 height 64
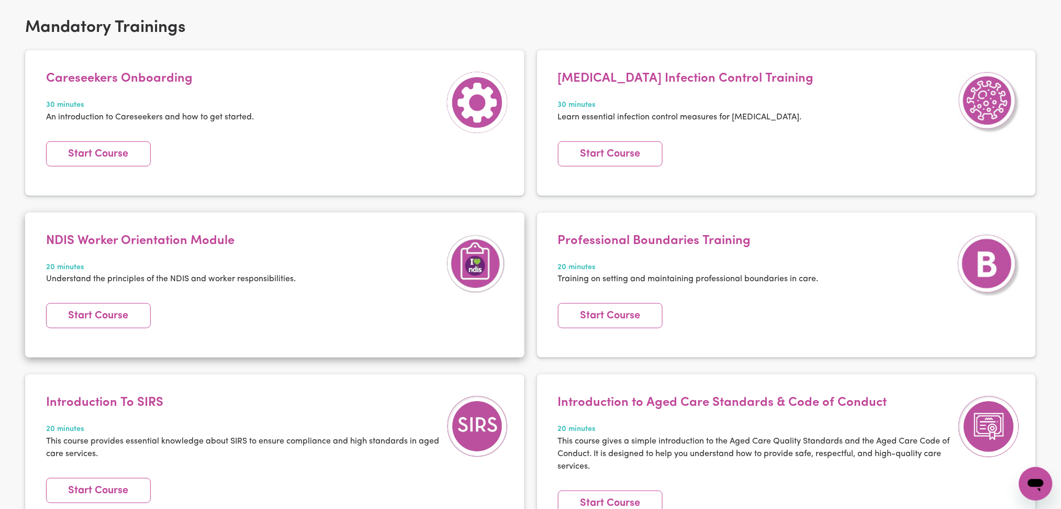
scroll to position [279, 0]
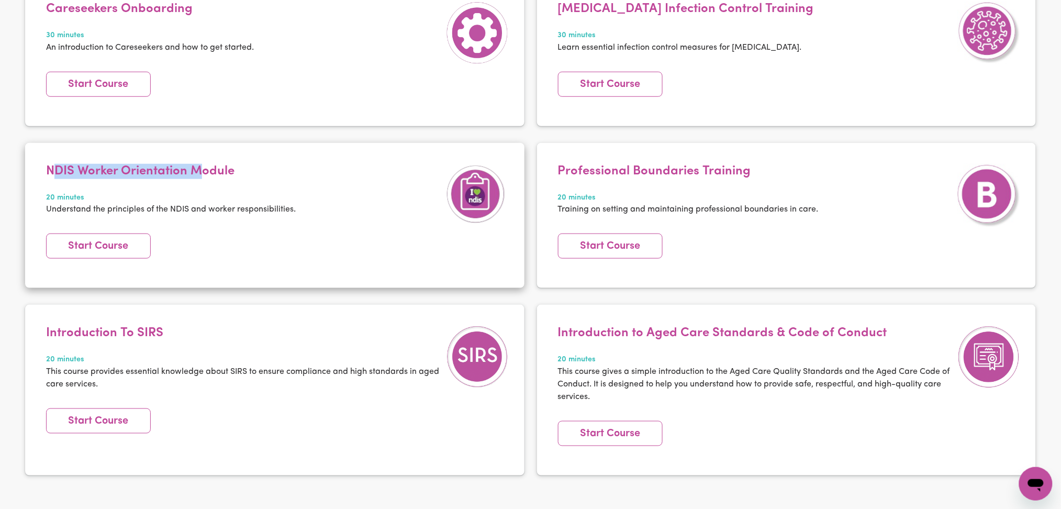
drag, startPoint x: 59, startPoint y: 170, endPoint x: 207, endPoint y: 172, distance: 148.1
click at [207, 172] on h4 "NDIS Worker Orientation Module" at bounding box center [171, 171] width 250 height 15
click at [252, 170] on h4 "NDIS Worker Orientation Module" at bounding box center [171, 171] width 250 height 15
drag, startPoint x: 104, startPoint y: 164, endPoint x: 337, endPoint y: 172, distance: 233.0
click at [306, 167] on div "NDIS Worker Orientation Module 20 minutes Understand the principles of the NDIS…" at bounding box center [275, 196] width 468 height 64
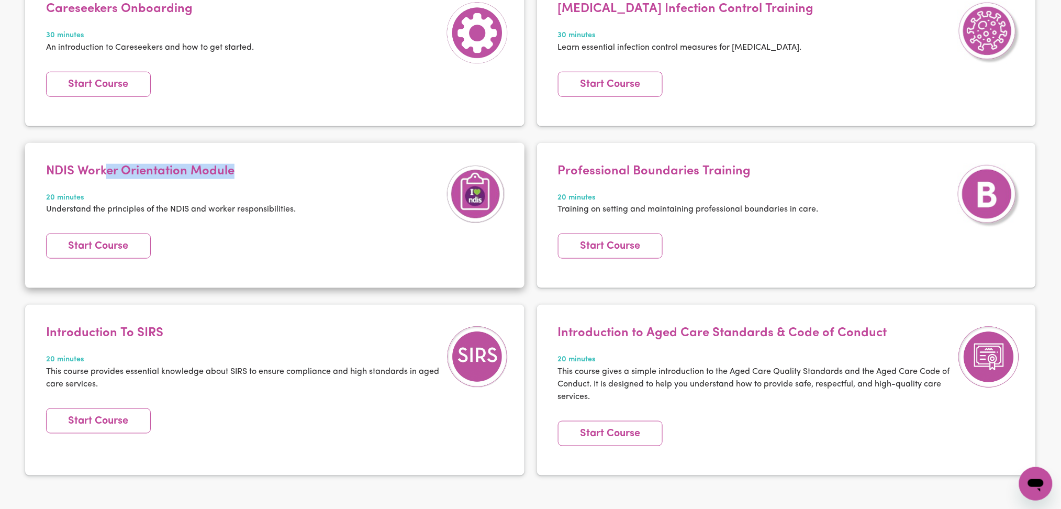
click at [346, 173] on div "NDIS Worker Orientation Module 20 minutes Understand the principles of the NDIS…" at bounding box center [275, 196] width 468 height 64
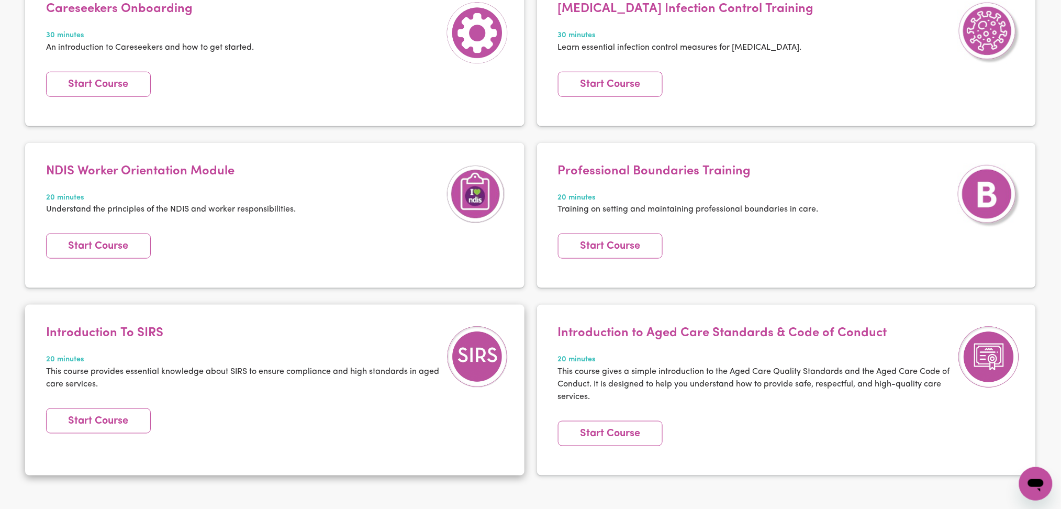
scroll to position [0, 0]
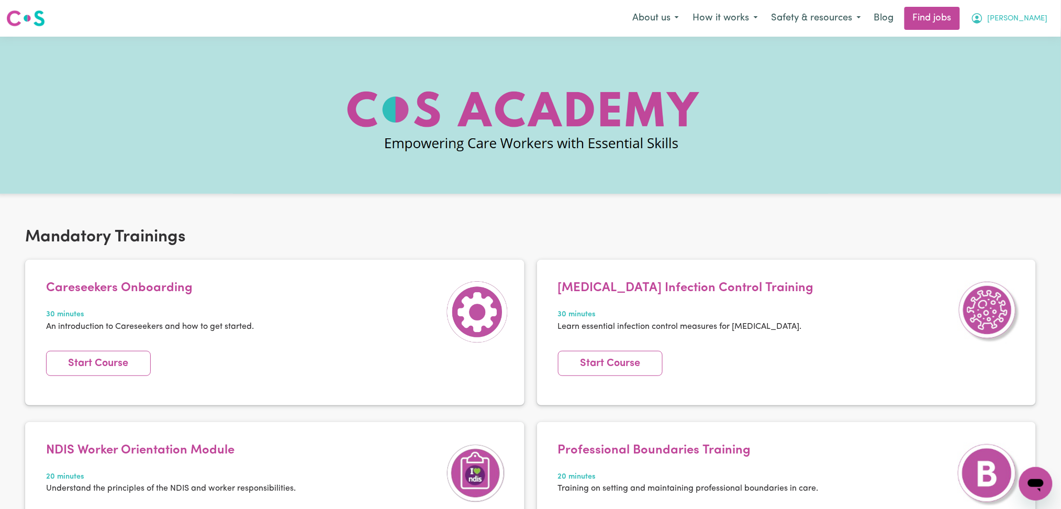
click at [1031, 22] on span "[PERSON_NAME]" at bounding box center [1018, 19] width 60 height 12
click at [1011, 66] on link "My Dashboard" at bounding box center [1012, 60] width 83 height 20
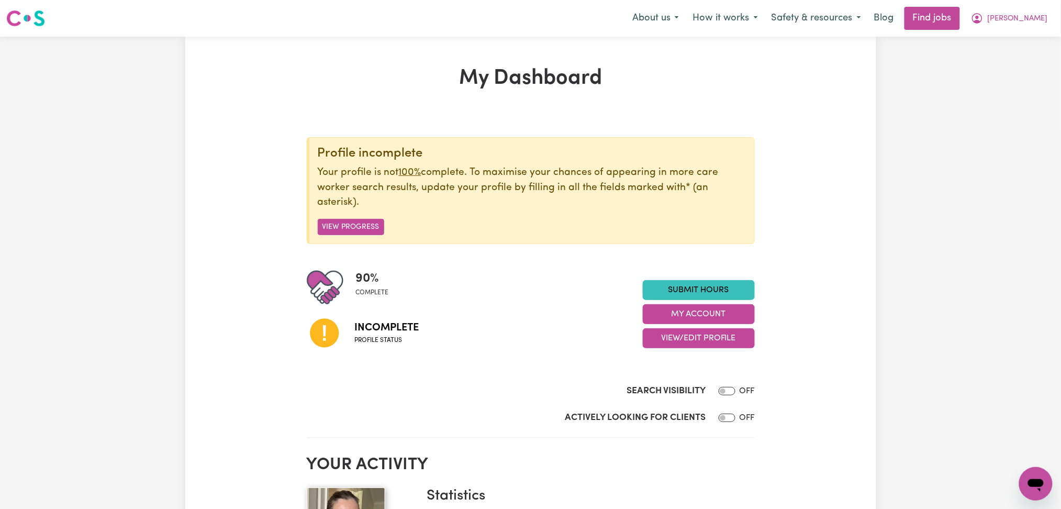
click at [1043, 23] on span "[PERSON_NAME]" at bounding box center [1018, 19] width 60 height 12
click at [1020, 84] on link "Logout" at bounding box center [1012, 80] width 83 height 20
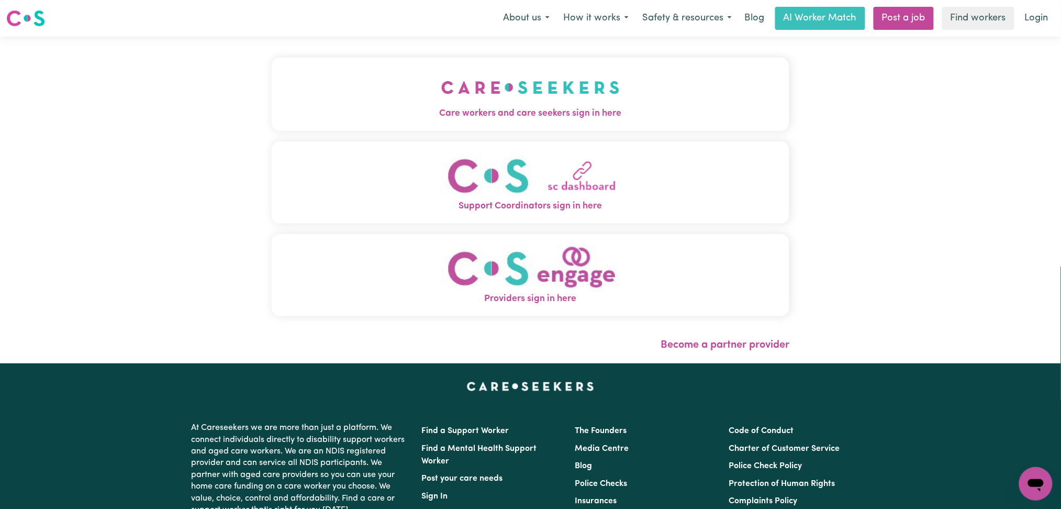
click at [283, 72] on button "Care workers and care seekers sign in here" at bounding box center [531, 94] width 518 height 73
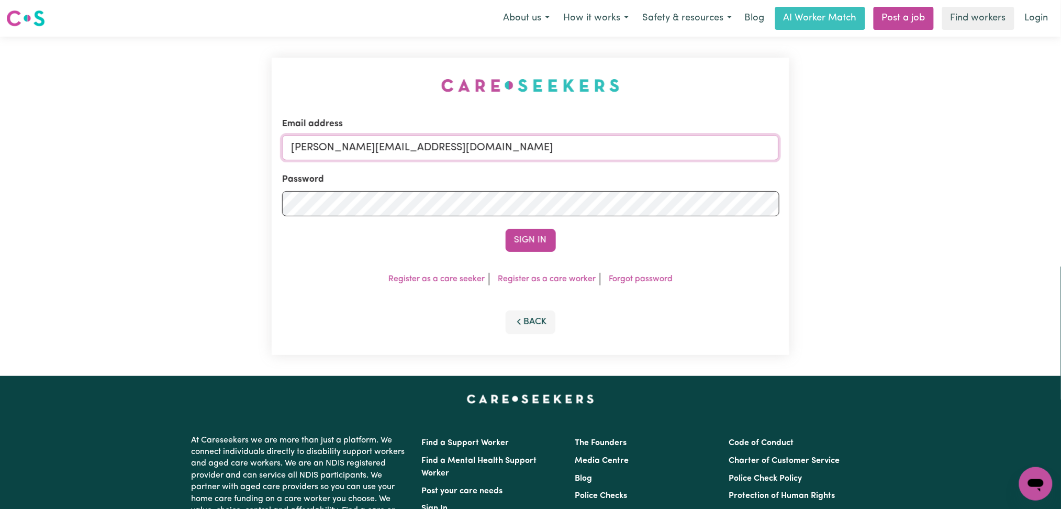
drag, startPoint x: 404, startPoint y: 145, endPoint x: 402, endPoint y: 155, distance: 9.5
click at [404, 145] on input "[PERSON_NAME][EMAIL_ADDRESS][DOMAIN_NAME]" at bounding box center [530, 147] width 497 height 25
drag, startPoint x: 344, startPoint y: 141, endPoint x: 590, endPoint y: 141, distance: 245.5
click at [590, 141] on input "Superuser~[EMAIL_ADDRESS][DOMAIN_NAME]" at bounding box center [530, 147] width 497 height 25
type input "Superuser~[EMAIL_ADDRESS][DOMAIN_NAME]"
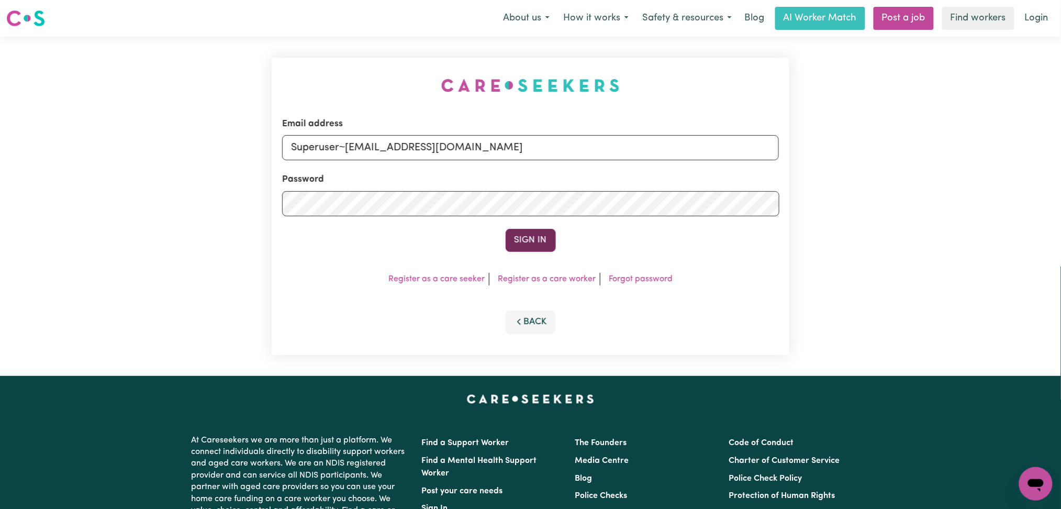
click at [528, 250] on button "Sign In" at bounding box center [531, 240] width 50 height 23
